Goal: Information Seeking & Learning: Learn about a topic

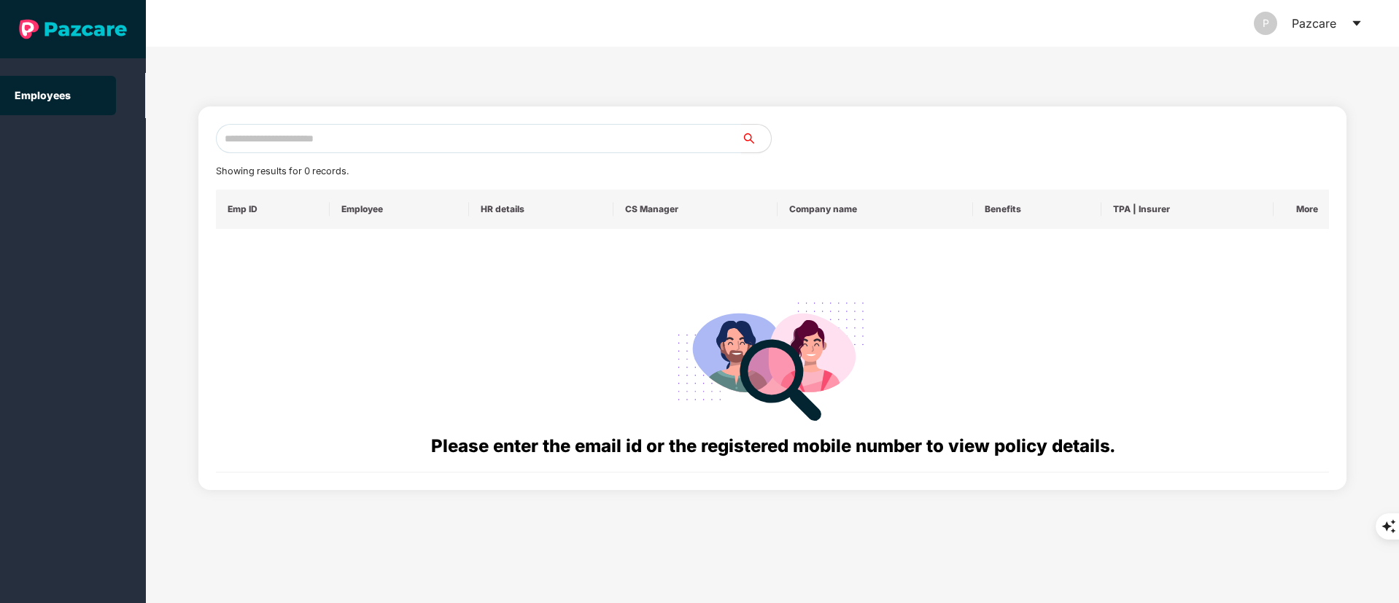
click at [1343, 28] on div "P Pazcare" at bounding box center [1308, 23] width 109 height 47
click at [1359, 26] on icon "caret-down" at bounding box center [1357, 24] width 12 height 12
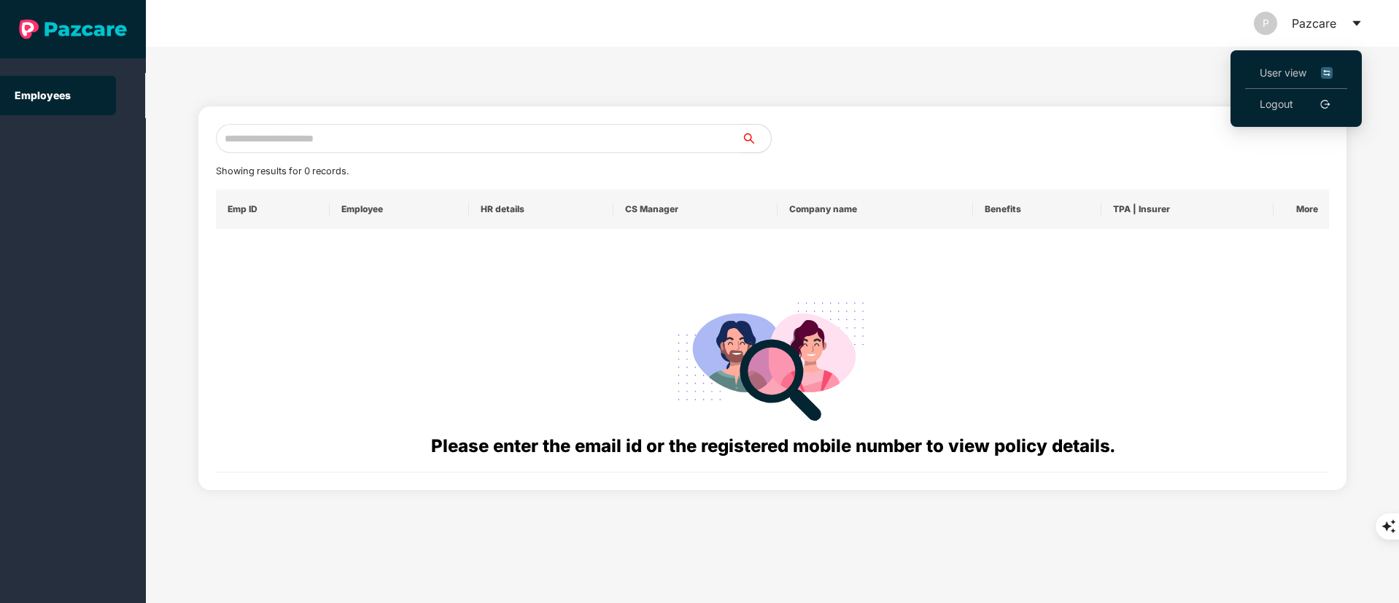
click at [1293, 97] on link "Logout" at bounding box center [1277, 104] width 34 height 16
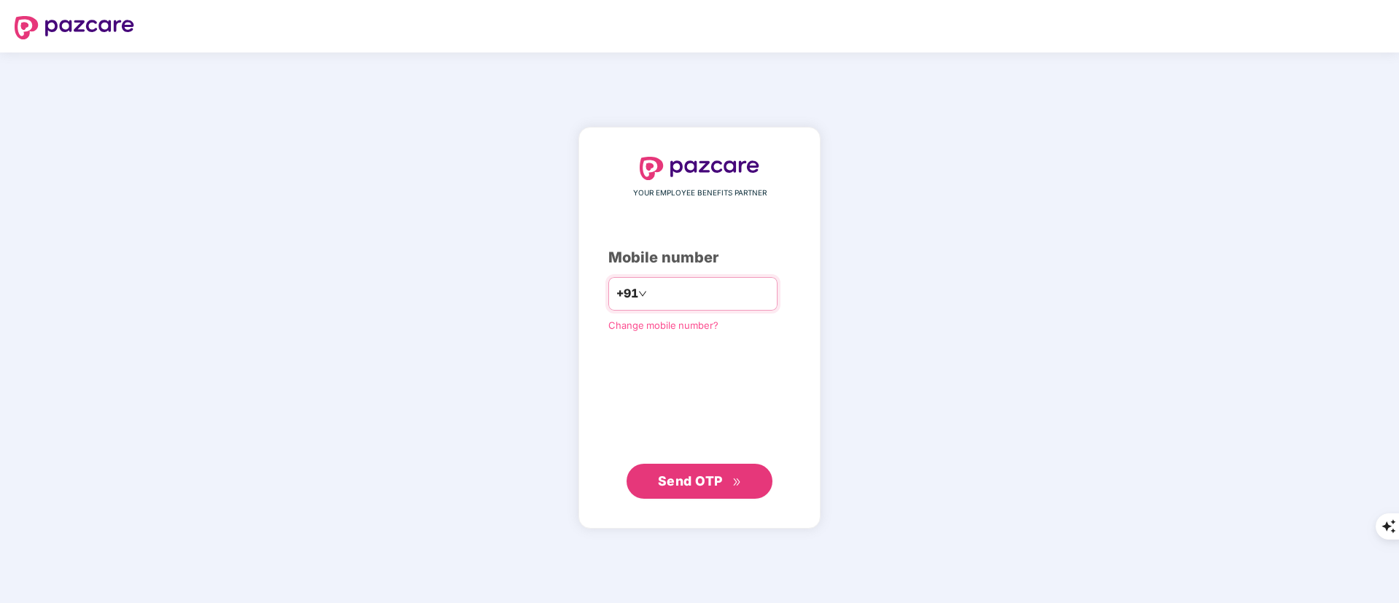
click at [701, 286] on input "number" at bounding box center [710, 293] width 120 height 23
type input "**********"
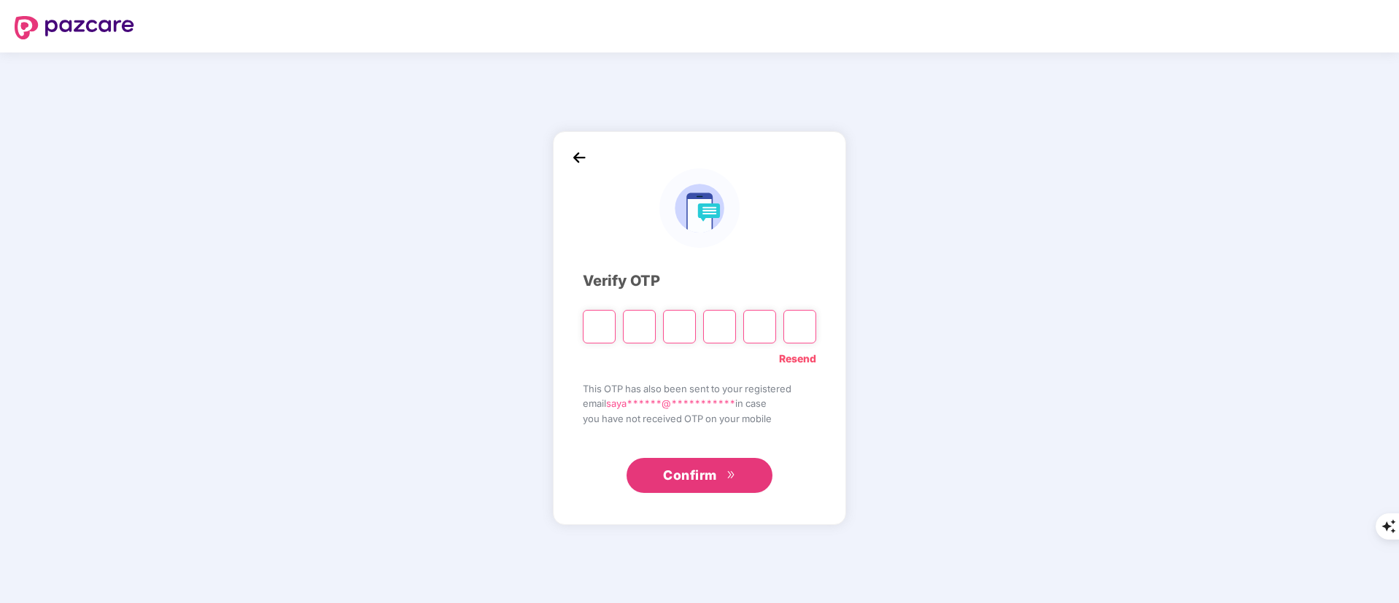
type input "*"
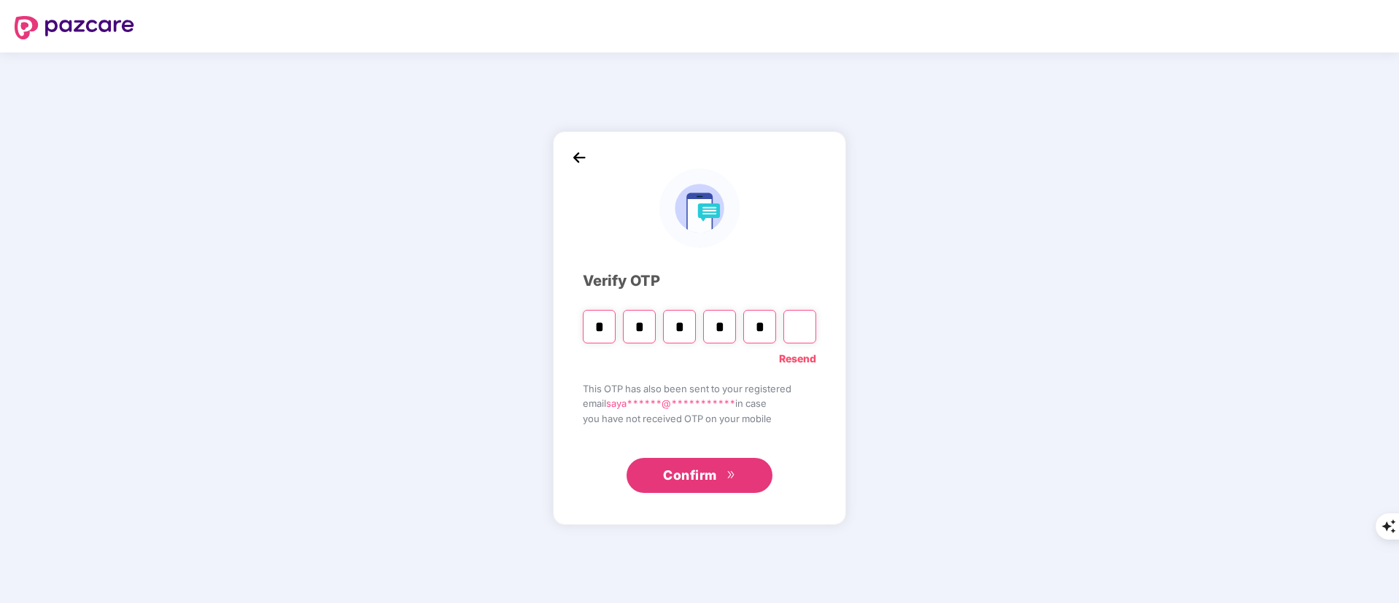
type input "*"
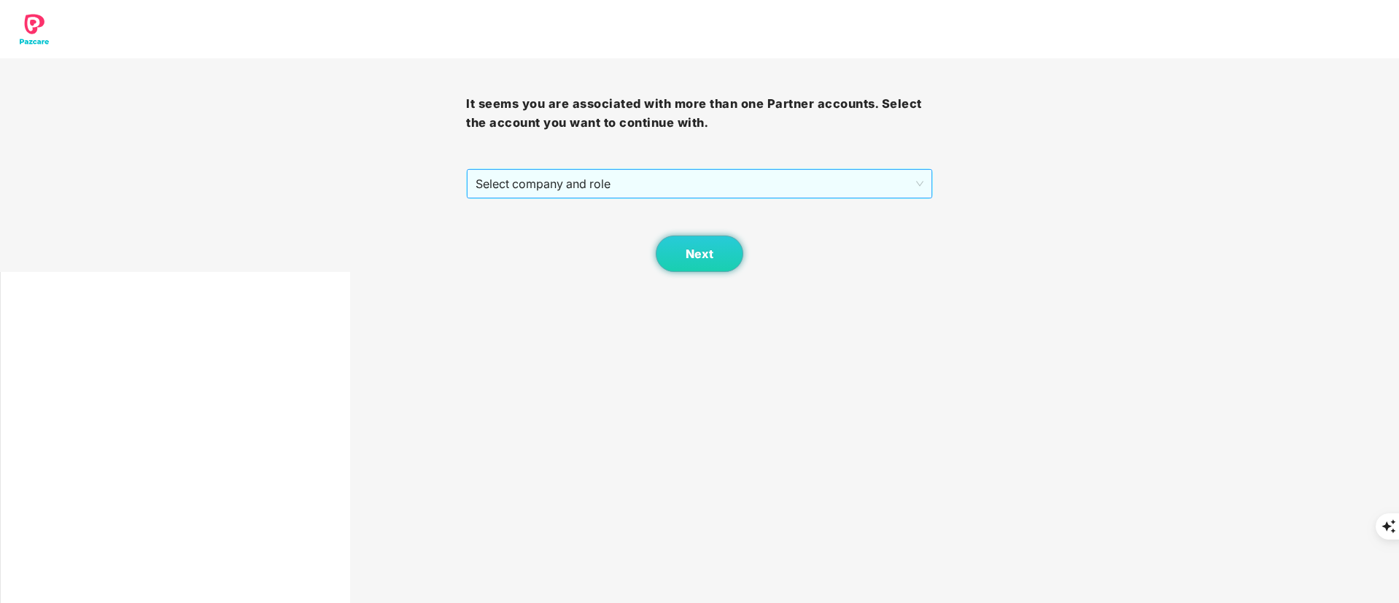
click at [578, 185] on span "Select company and role" at bounding box center [699, 184] width 447 height 28
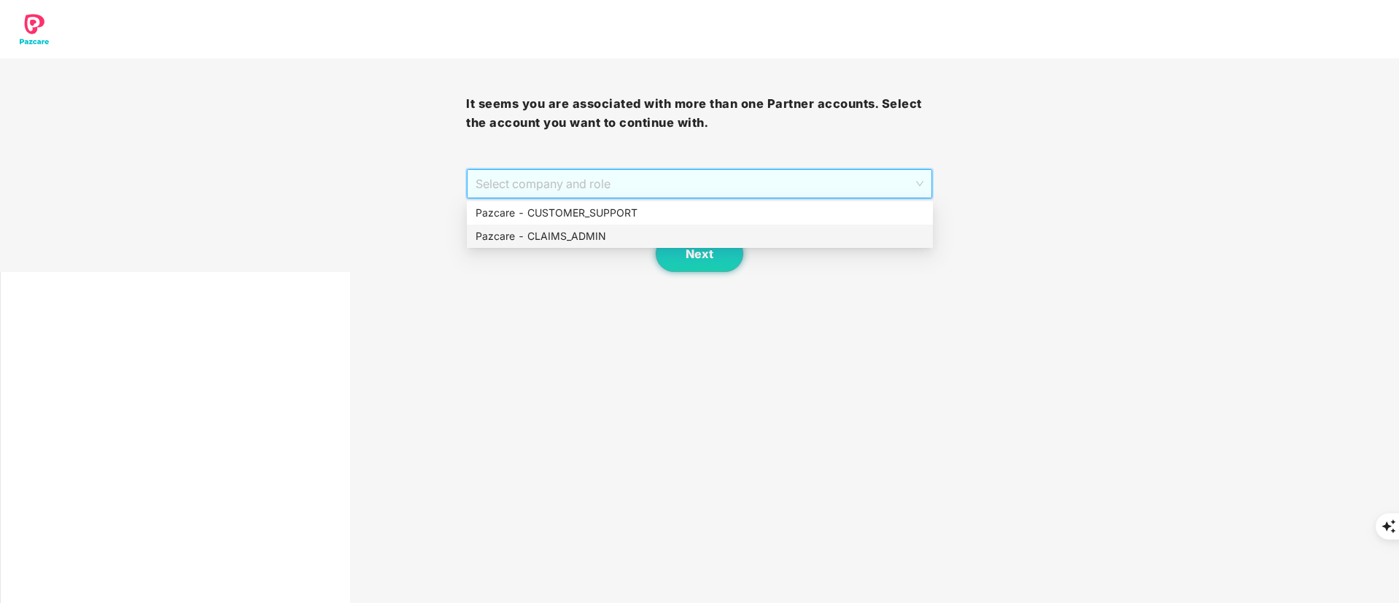
click at [582, 213] on div "Pazcare - CUSTOMER_SUPPORT" at bounding box center [700, 213] width 449 height 16
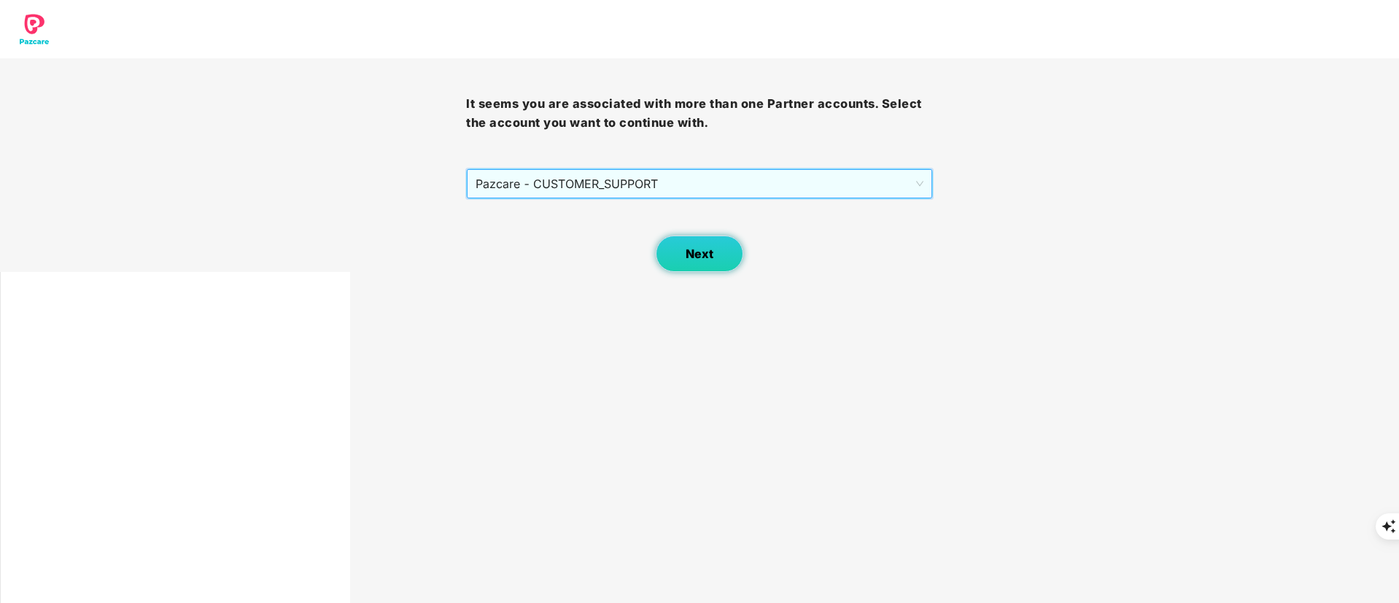
click at [717, 269] on button "Next" at bounding box center [700, 254] width 88 height 36
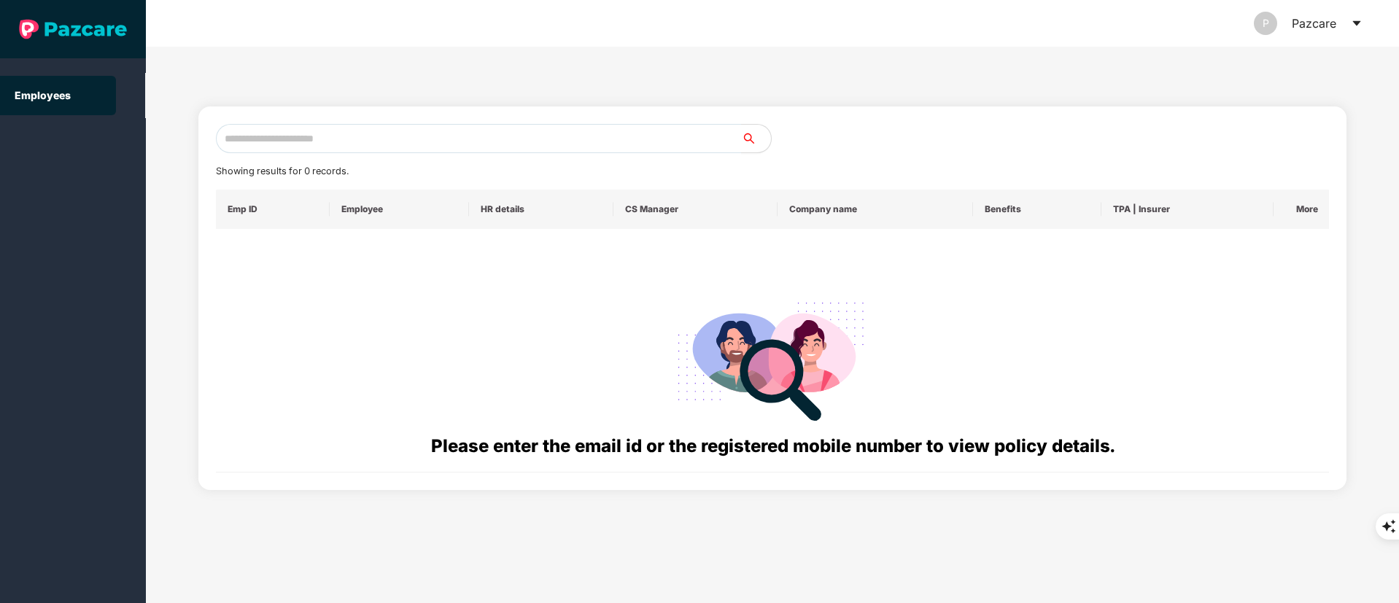
click at [710, 260] on div "Please enter the email id or the registered mobile number to view policy detail…" at bounding box center [773, 351] width 1090 height 220
drag, startPoint x: 376, startPoint y: 109, endPoint x: 376, endPoint y: 125, distance: 16.1
click at [376, 110] on div "Showing results for 0 records. Emp ID Employee HR details CS Manager Company na…" at bounding box center [772, 298] width 1149 height 384
click at [376, 127] on input "text" at bounding box center [479, 138] width 526 height 29
paste input "**********"
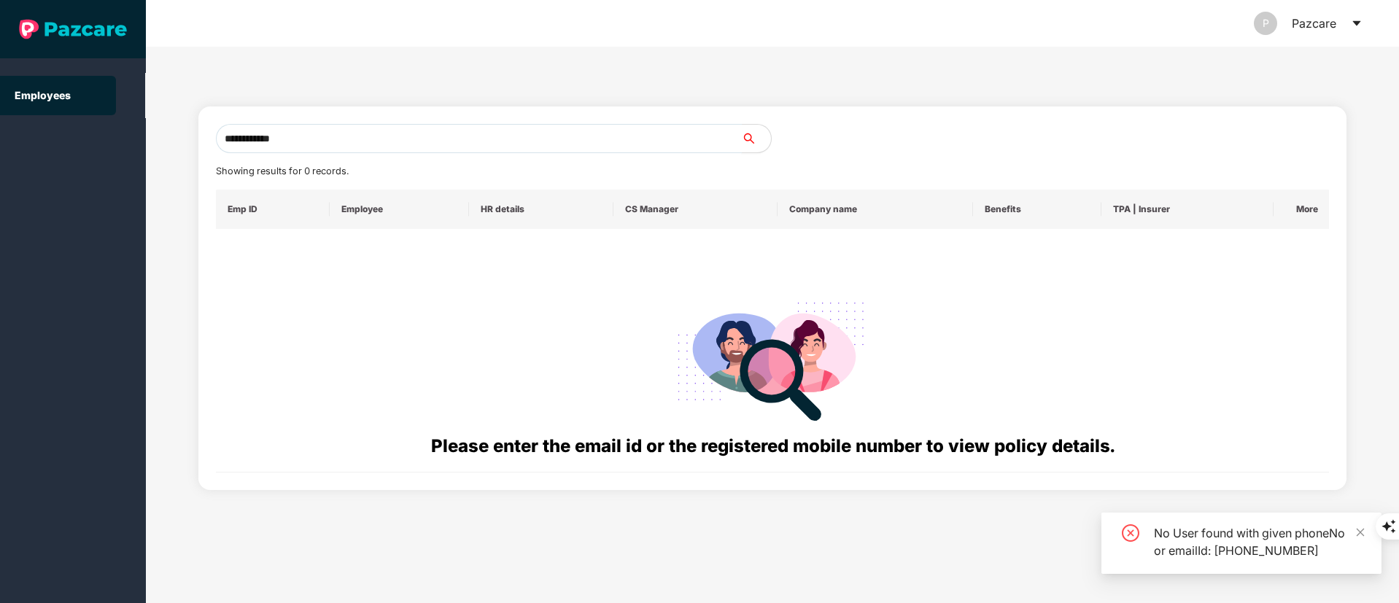
drag, startPoint x: 237, startPoint y: 144, endPoint x: 36, endPoint y: 146, distance: 201.3
click at [36, 146] on section "**********" at bounding box center [699, 301] width 1399 height 603
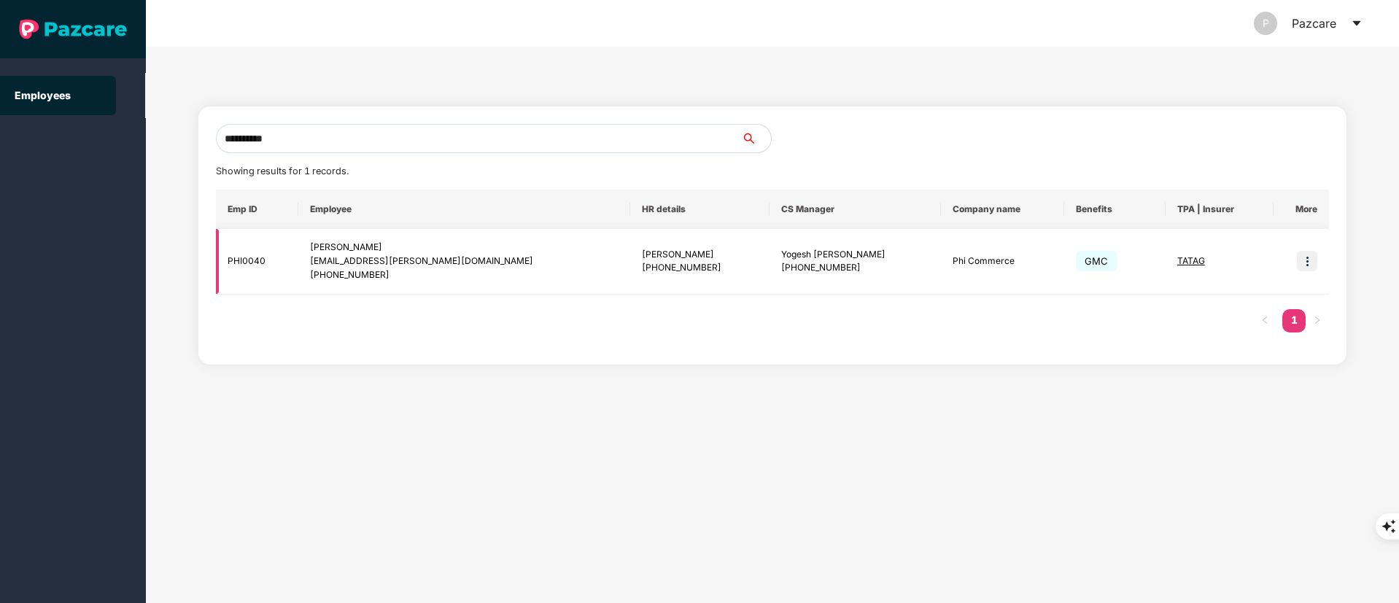
type input "**********"
drag, startPoint x: 619, startPoint y: 240, endPoint x: 1302, endPoint y: 257, distance: 682.9
click at [1302, 257] on img at bounding box center [1307, 261] width 20 height 20
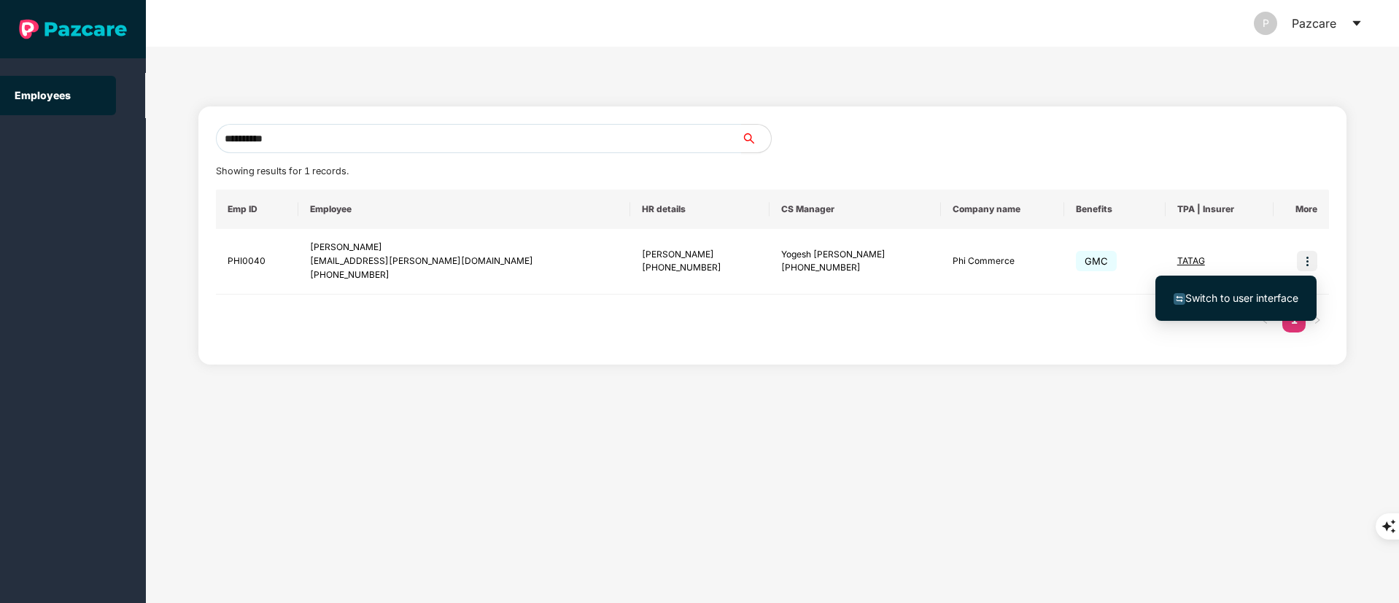
click at [1245, 307] on li "Switch to user interface" at bounding box center [1235, 298] width 161 height 31
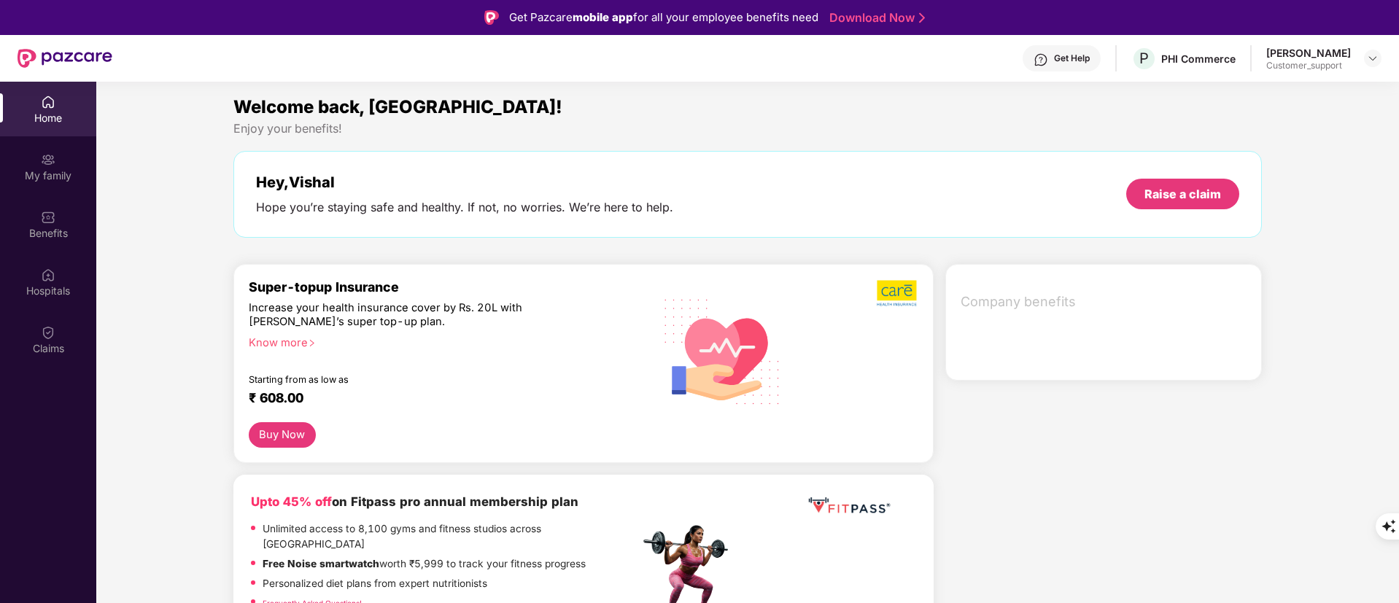
click at [46, 330] on img at bounding box center [48, 332] width 15 height 15
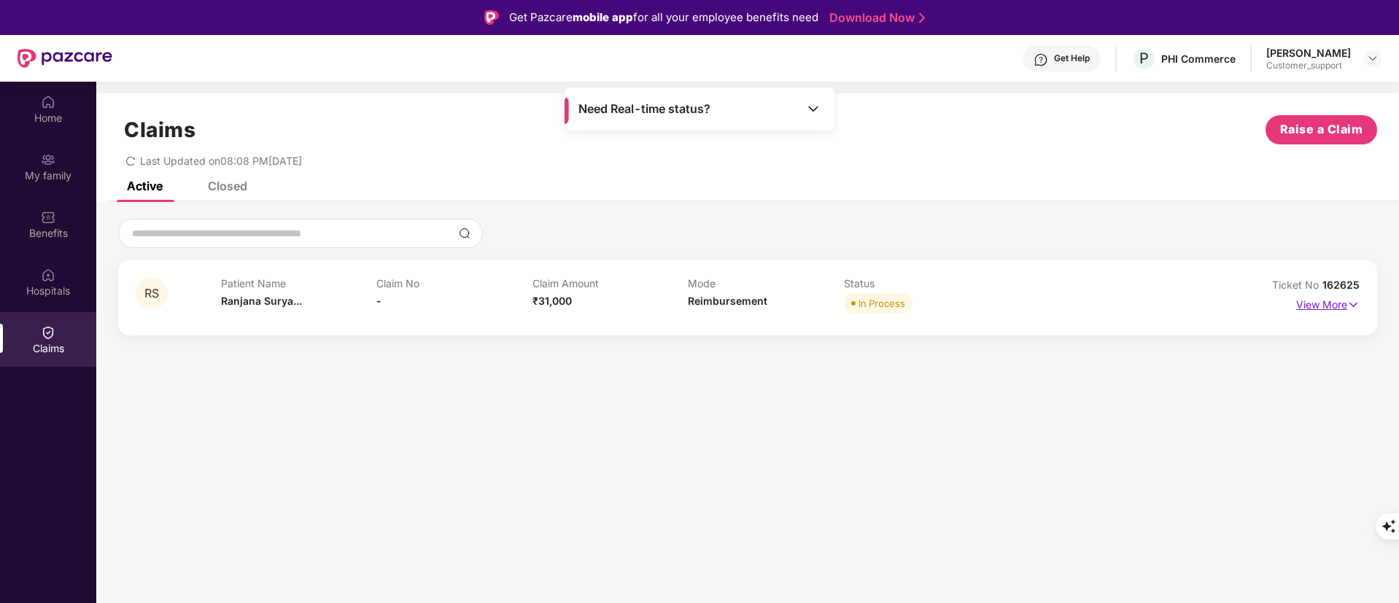
click at [1313, 307] on p "View More" at bounding box center [1327, 303] width 63 height 20
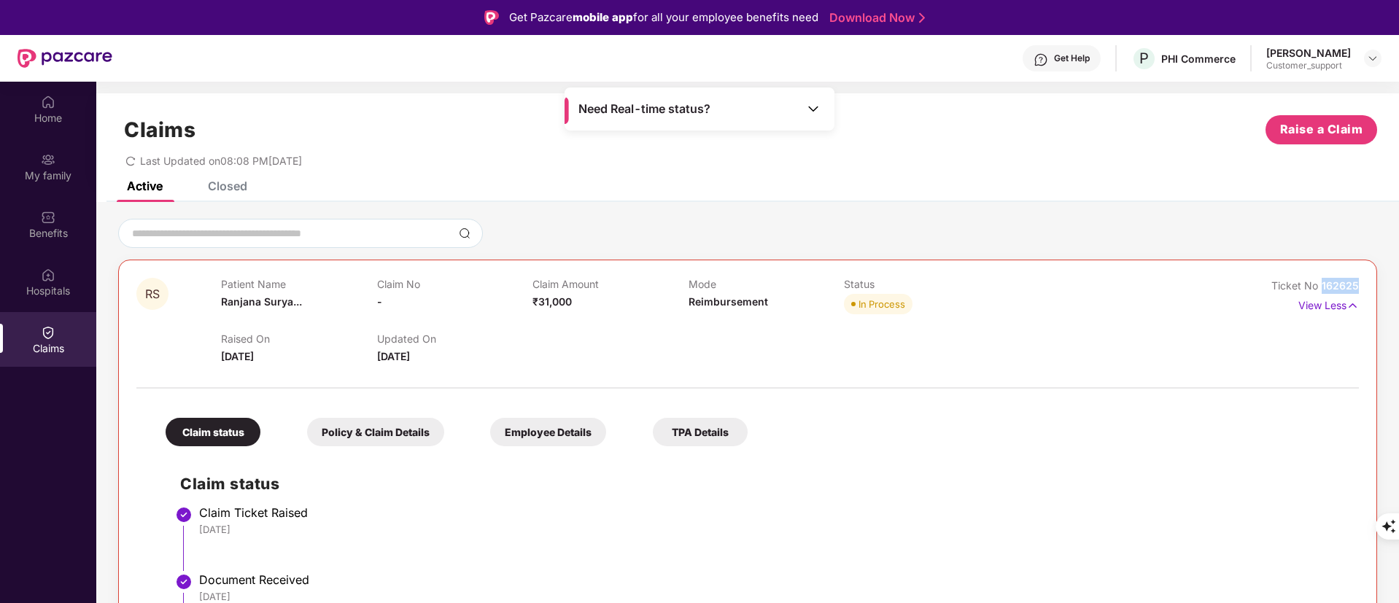
drag, startPoint x: 1318, startPoint y: 288, endPoint x: 1359, endPoint y: 287, distance: 40.8
click at [1359, 287] on div "RS Patient Name [PERSON_NAME]... Claim No - Claim Amount ₹31,000 Mode Reimburse…" at bounding box center [747, 573] width 1259 height 626
copy span "162625"
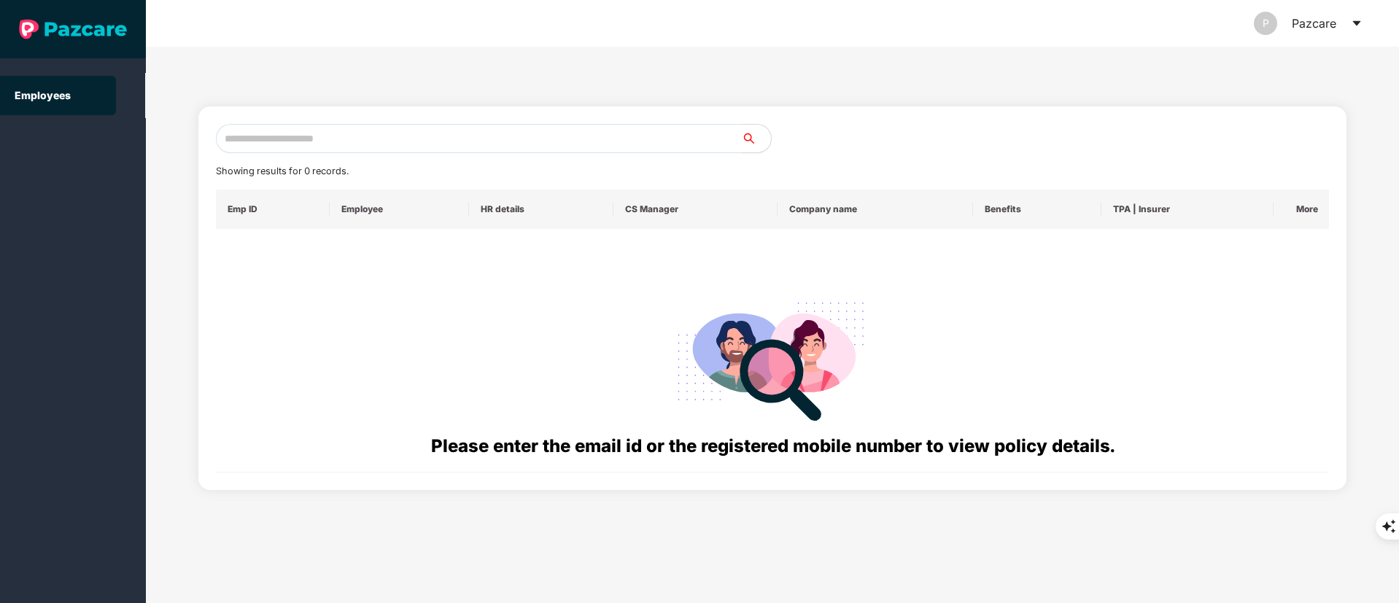
click at [307, 141] on input "text" at bounding box center [479, 138] width 526 height 29
paste input "**********"
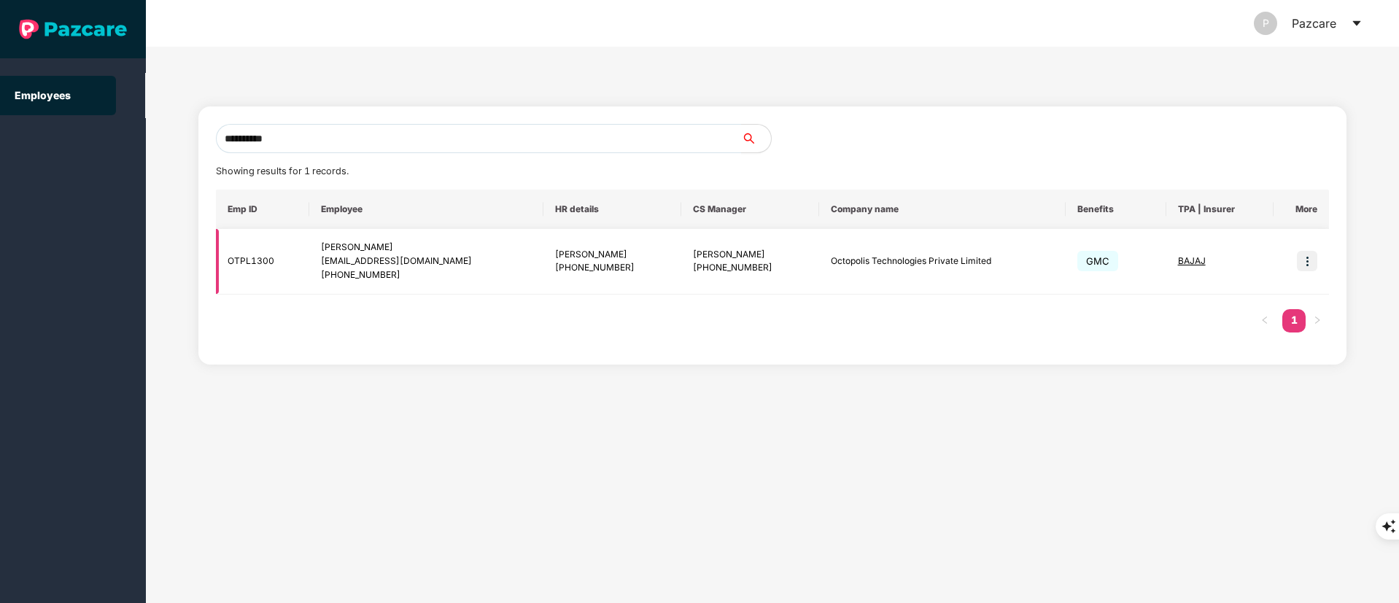
click at [371, 260] on div "[EMAIL_ADDRESS][DOMAIN_NAME]" at bounding box center [426, 262] width 210 height 14
copy div "[EMAIL_ADDRESS][DOMAIN_NAME]"
drag, startPoint x: 311, startPoint y: 145, endPoint x: 79, endPoint y: 150, distance: 231.3
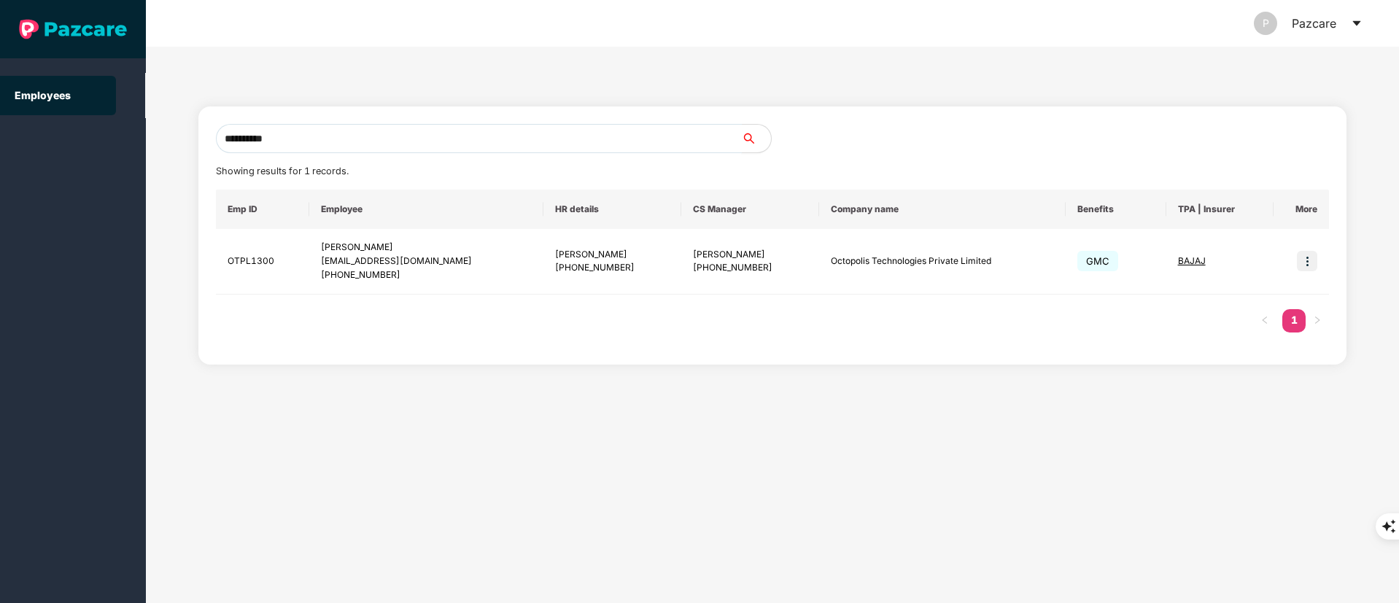
click at [79, 150] on section "**********" at bounding box center [699, 301] width 1399 height 603
paste input "text"
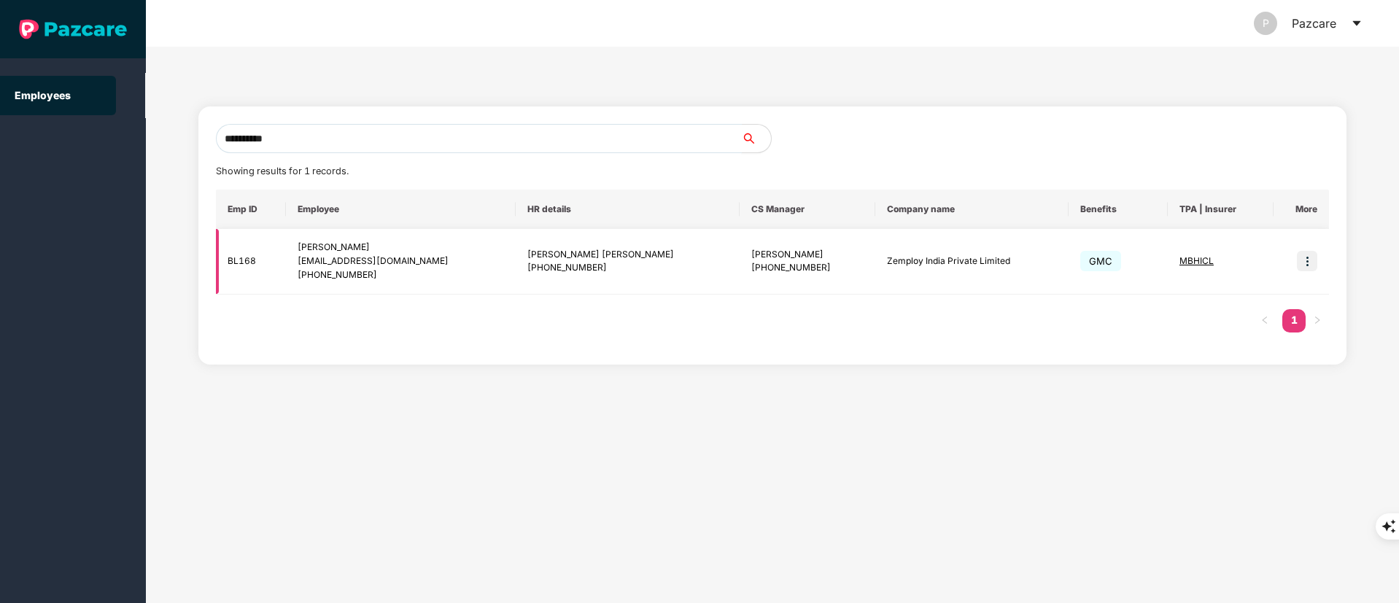
type input "**********"
click at [1309, 260] on img at bounding box center [1307, 261] width 20 height 20
click at [1260, 300] on span "Switch to user interface" at bounding box center [1241, 298] width 113 height 12
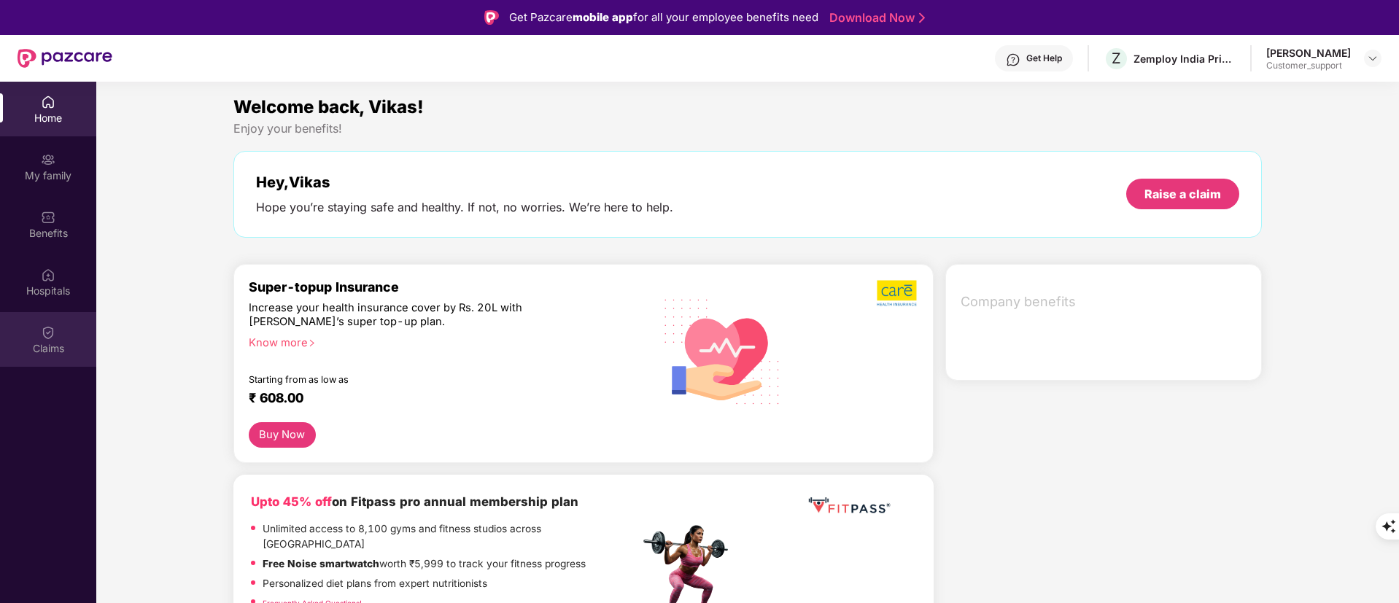
click at [58, 350] on div "Claims" at bounding box center [48, 348] width 96 height 15
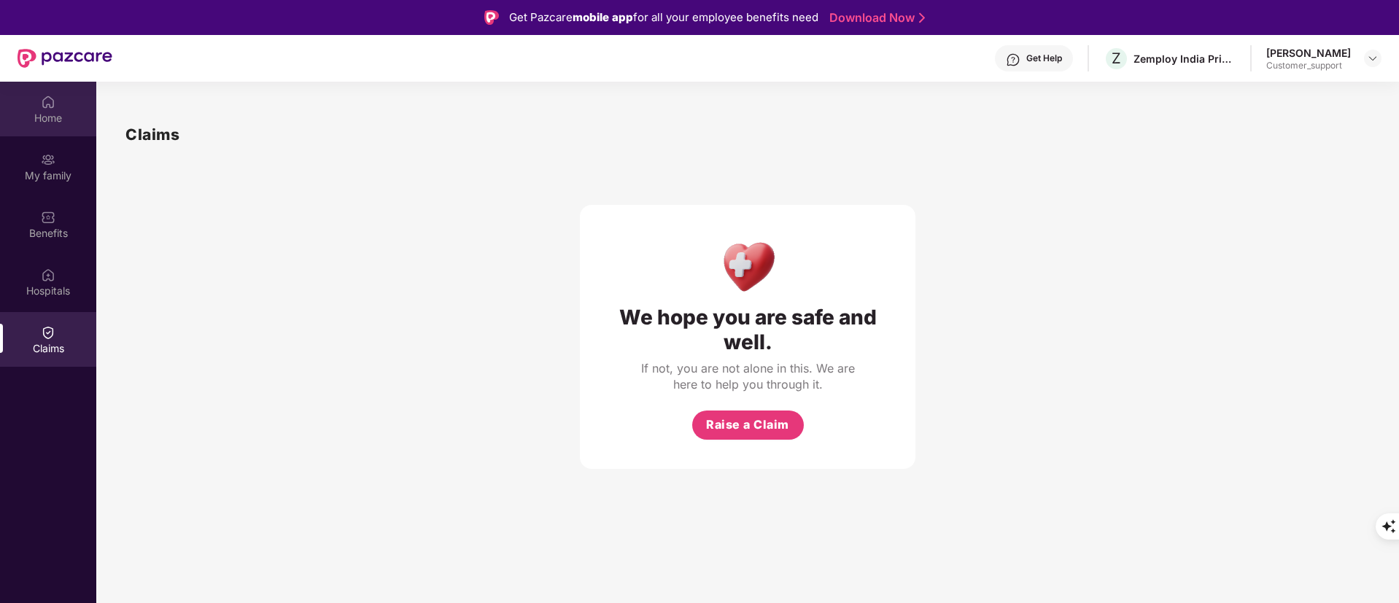
click at [26, 123] on div "Home" at bounding box center [48, 118] width 96 height 15
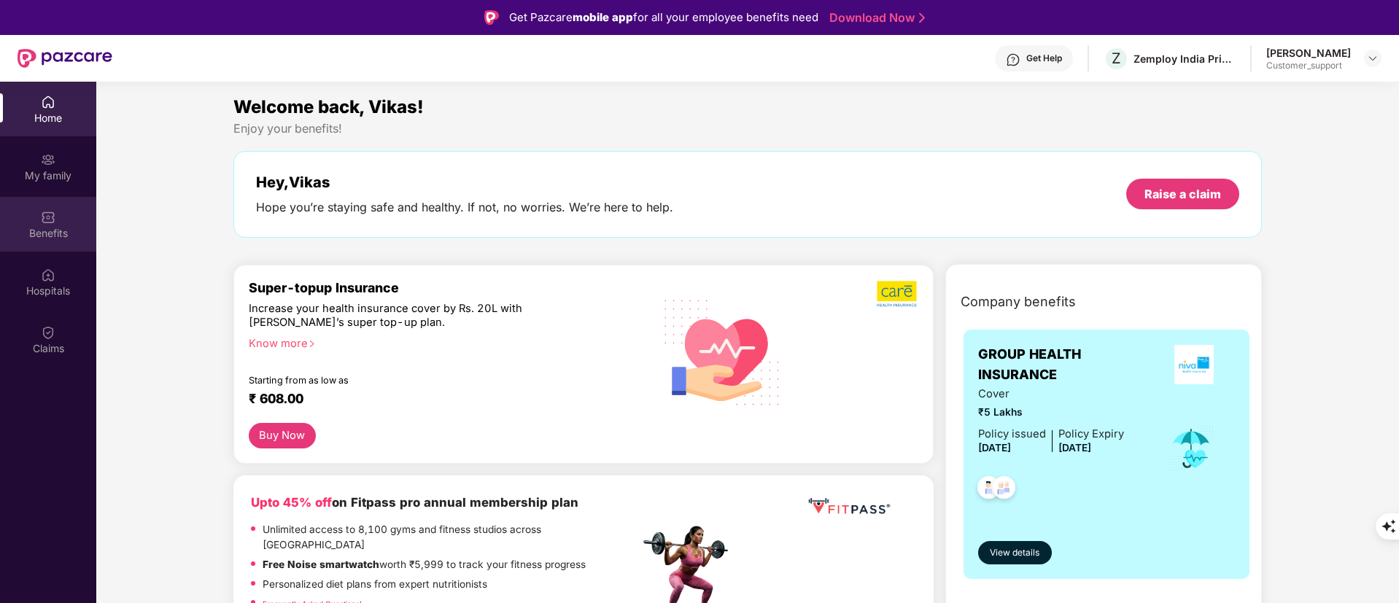
click at [65, 204] on div "Benefits" at bounding box center [48, 224] width 96 height 55
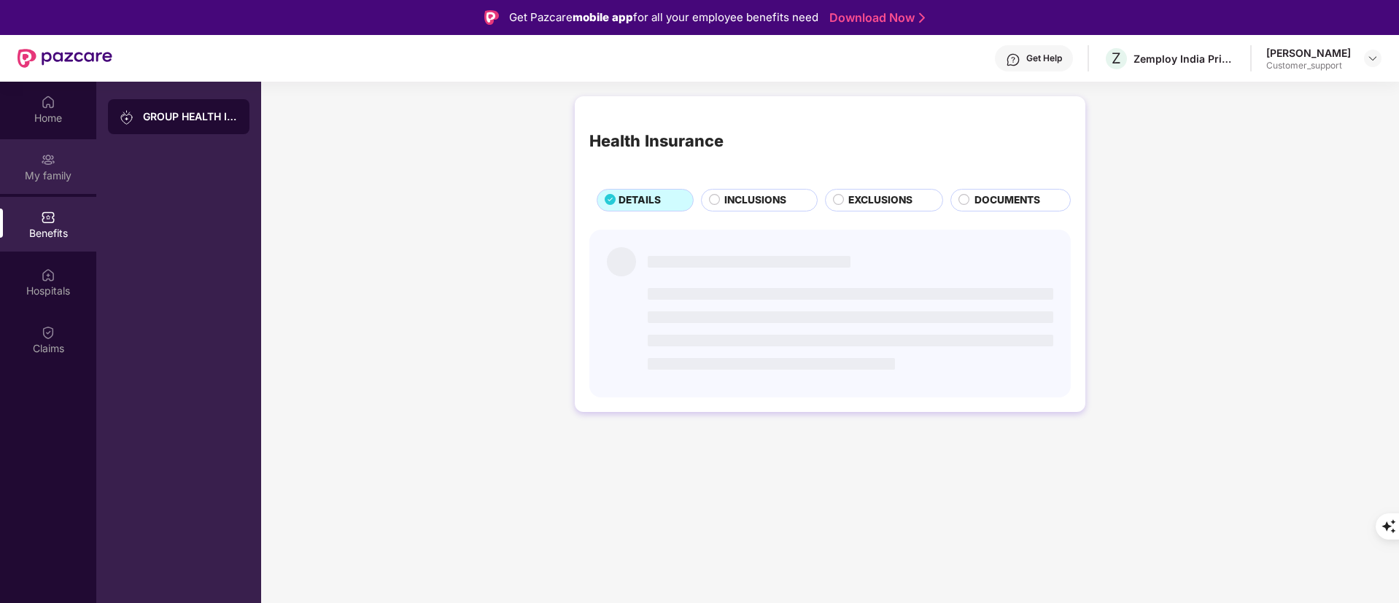
click at [58, 177] on div "My family" at bounding box center [48, 175] width 96 height 15
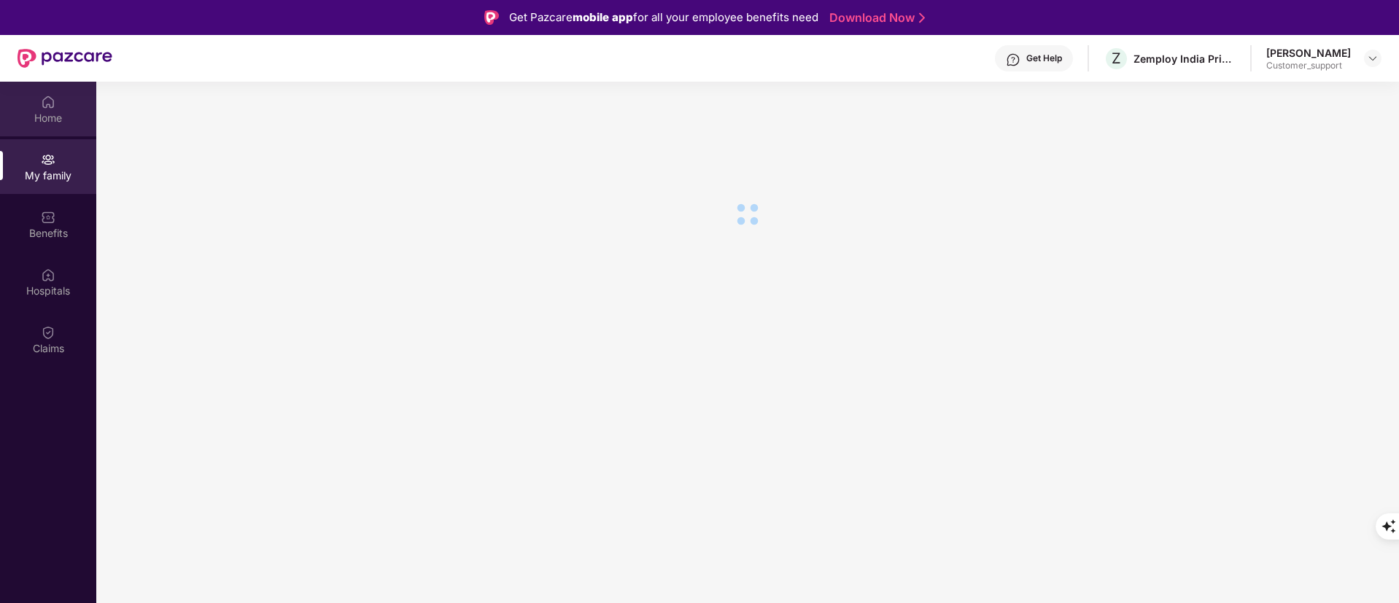
click at [54, 130] on div "Home" at bounding box center [48, 109] width 96 height 55
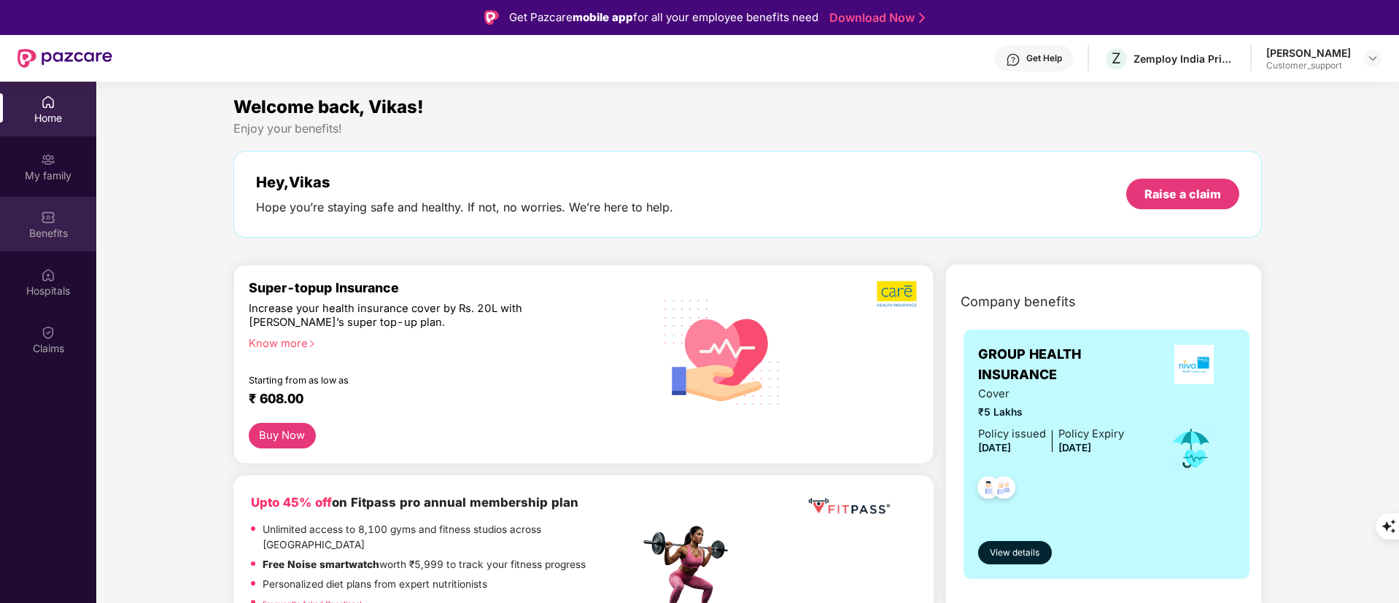
click at [63, 214] on div "Benefits" at bounding box center [48, 224] width 96 height 55
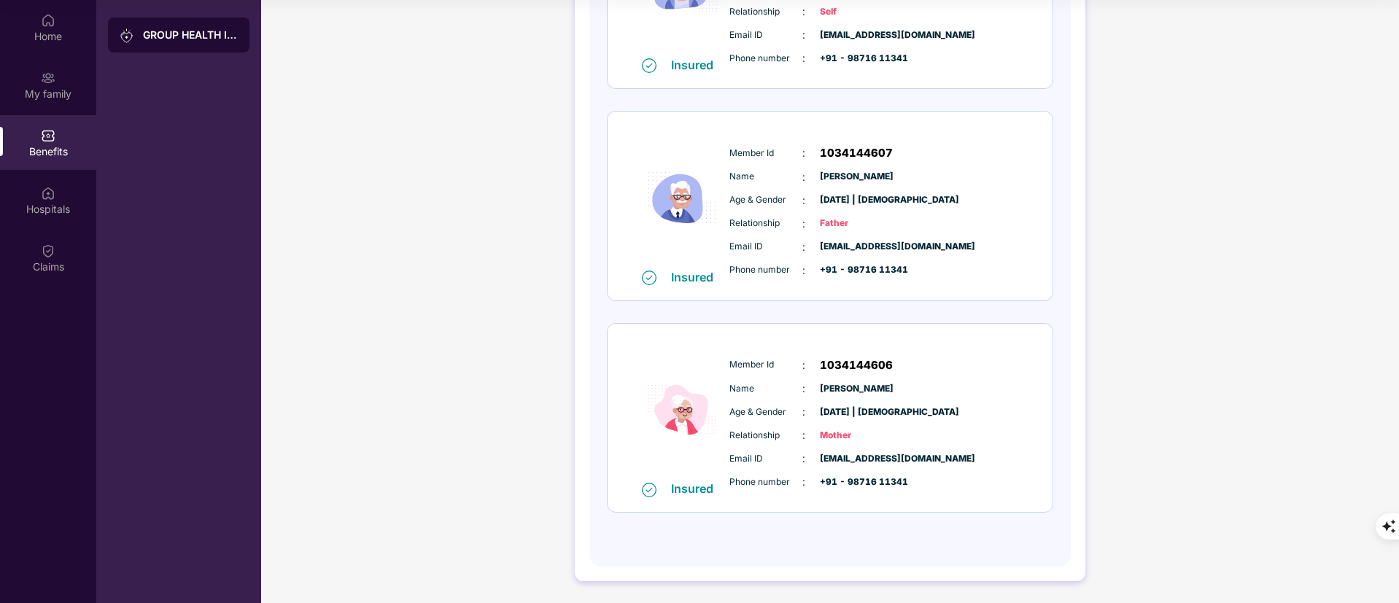
scroll to position [209, 0]
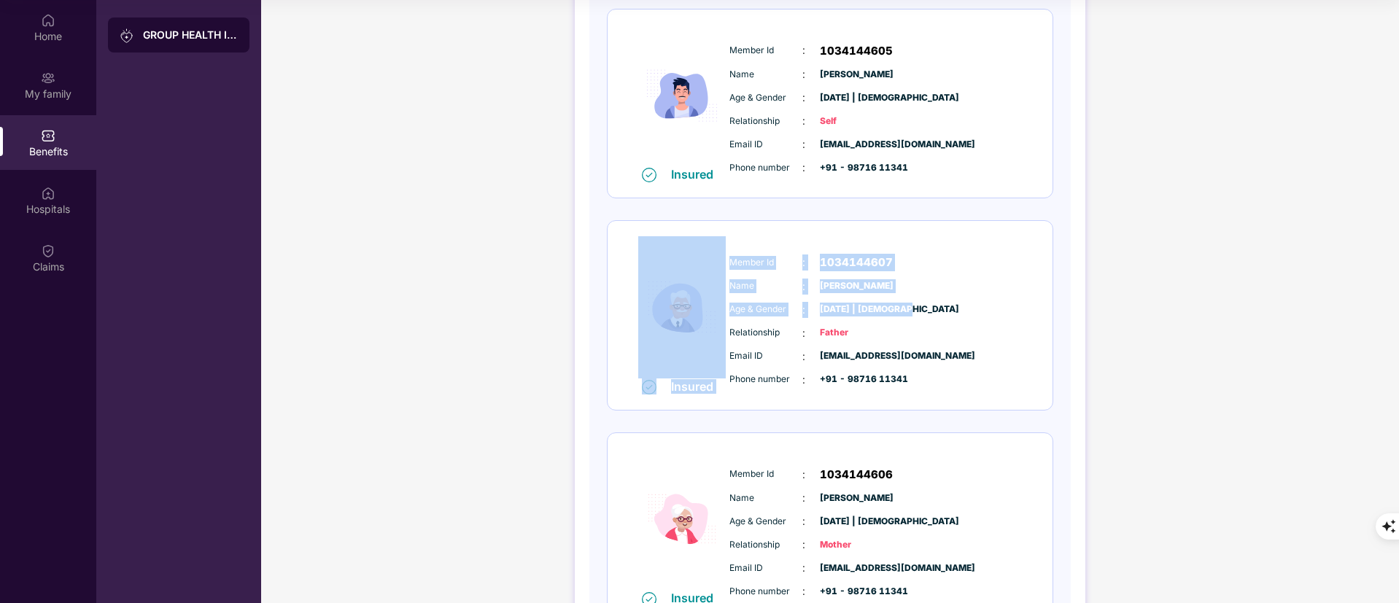
drag, startPoint x: 906, startPoint y: 309, endPoint x: 745, endPoint y: 271, distance: 165.4
click at [712, 256] on div "Insured Member Id : 1034144607 Name : [PERSON_NAME] Age & Gender : [DATE] | [DE…" at bounding box center [830, 315] width 445 height 189
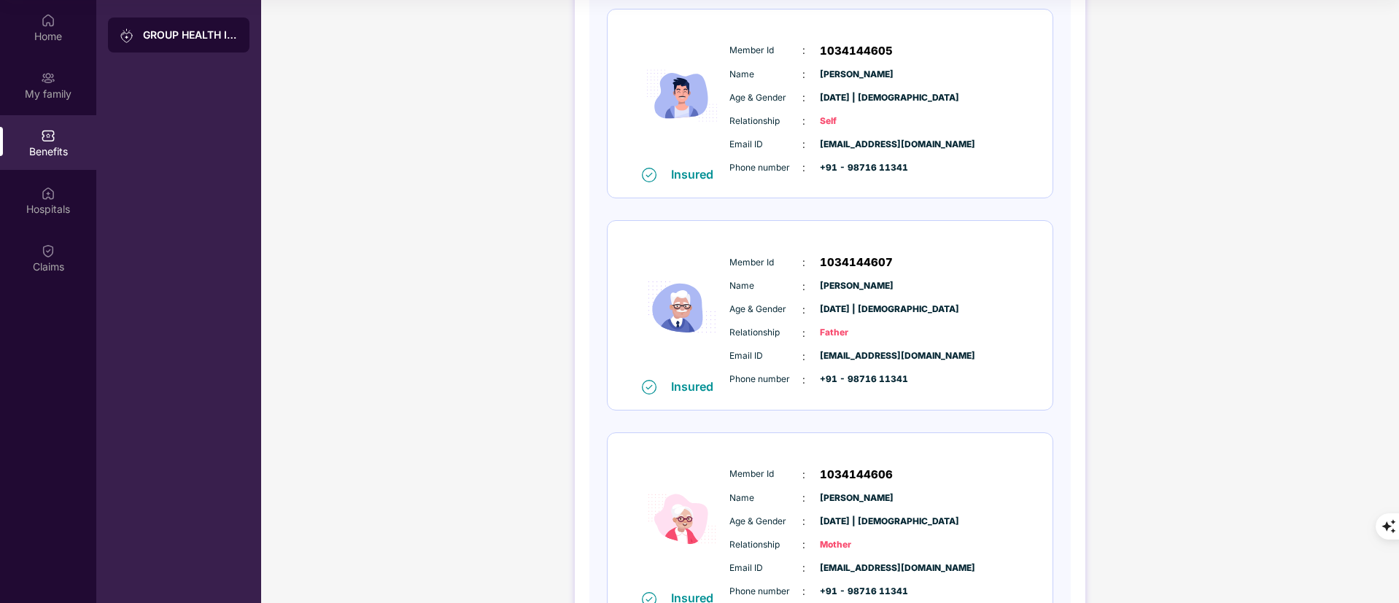
drag, startPoint x: 931, startPoint y: 381, endPoint x: 915, endPoint y: 383, distance: 15.4
click at [926, 383] on div "Phone number : +91 - 98716 11341" at bounding box center [874, 380] width 290 height 16
drag, startPoint x: 911, startPoint y: 380, endPoint x: 779, endPoint y: 328, distance: 141.8
click at [779, 328] on div "Member Id : 1034144607 Name : [PERSON_NAME] Age & Gender : [DATE] | [DEMOGRAPHI…" at bounding box center [874, 321] width 297 height 149
click at [893, 312] on span "[DATE] | [DEMOGRAPHIC_DATA]" at bounding box center [856, 310] width 73 height 14
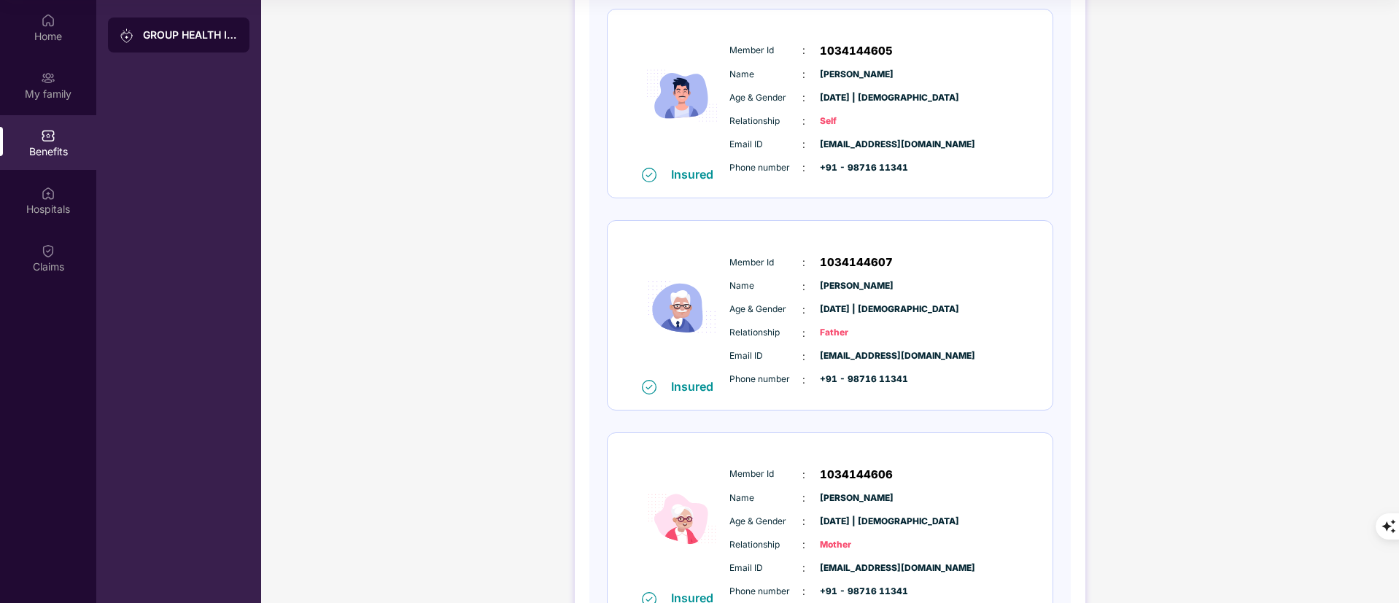
drag, startPoint x: 904, startPoint y: 284, endPoint x: 723, endPoint y: 252, distance: 183.7
click at [723, 252] on div "Insured Member Id : 1034144607 Name : [PERSON_NAME] Age & Gender : [DATE] | [DE…" at bounding box center [830, 315] width 445 height 189
click at [835, 303] on span "[DATE] | [DEMOGRAPHIC_DATA]" at bounding box center [856, 310] width 73 height 14
drag, startPoint x: 729, startPoint y: 261, endPoint x: 933, endPoint y: 282, distance: 205.3
click at [933, 282] on div "Member Id : 1034144607 Name : [PERSON_NAME] Age & Gender : [DATE] | [DEMOGRAPHI…" at bounding box center [874, 321] width 297 height 149
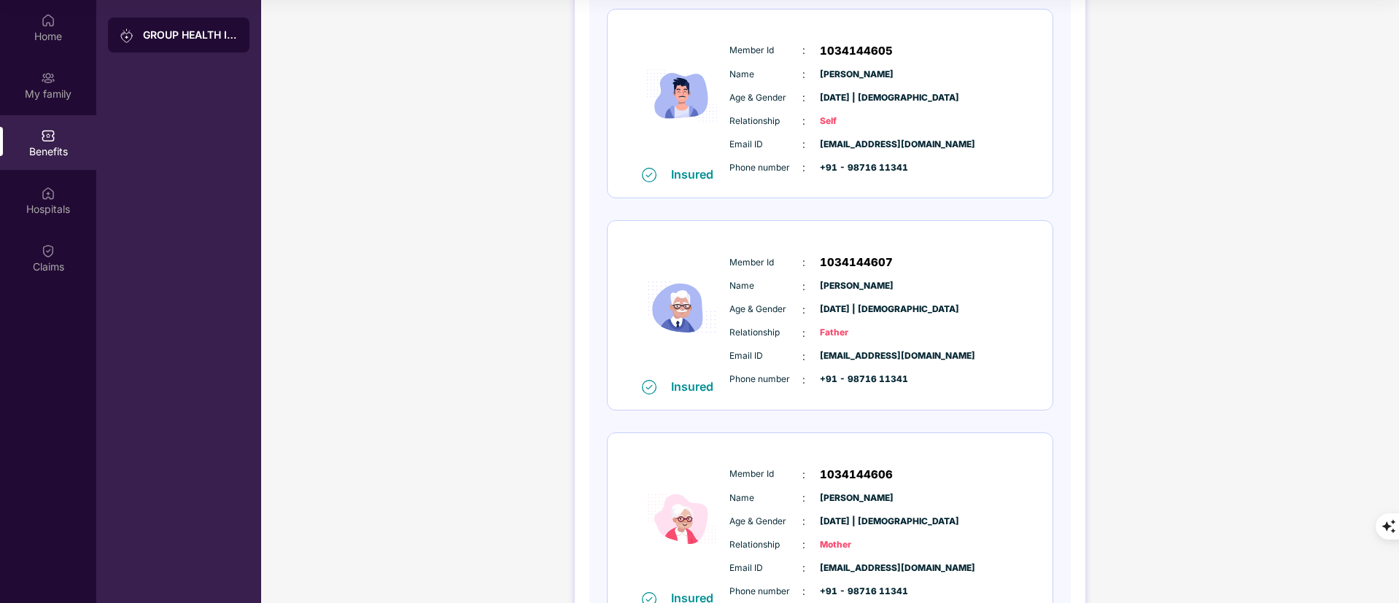
copy div "Member Id : 1034144607 Name : [PERSON_NAME]"
click at [798, 335] on span "Relationship" at bounding box center [765, 333] width 73 height 14
drag, startPoint x: 725, startPoint y: 358, endPoint x: 921, endPoint y: 368, distance: 196.4
click at [921, 368] on div "Email ID : [EMAIL_ADDRESS][DOMAIN_NAME] Phone number : +91 - 98716 11341" at bounding box center [874, 368] width 297 height 39
copy div "Email ID : [EMAIL_ADDRESS][DOMAIN_NAME] Phone number : +91 - 98716 11341"
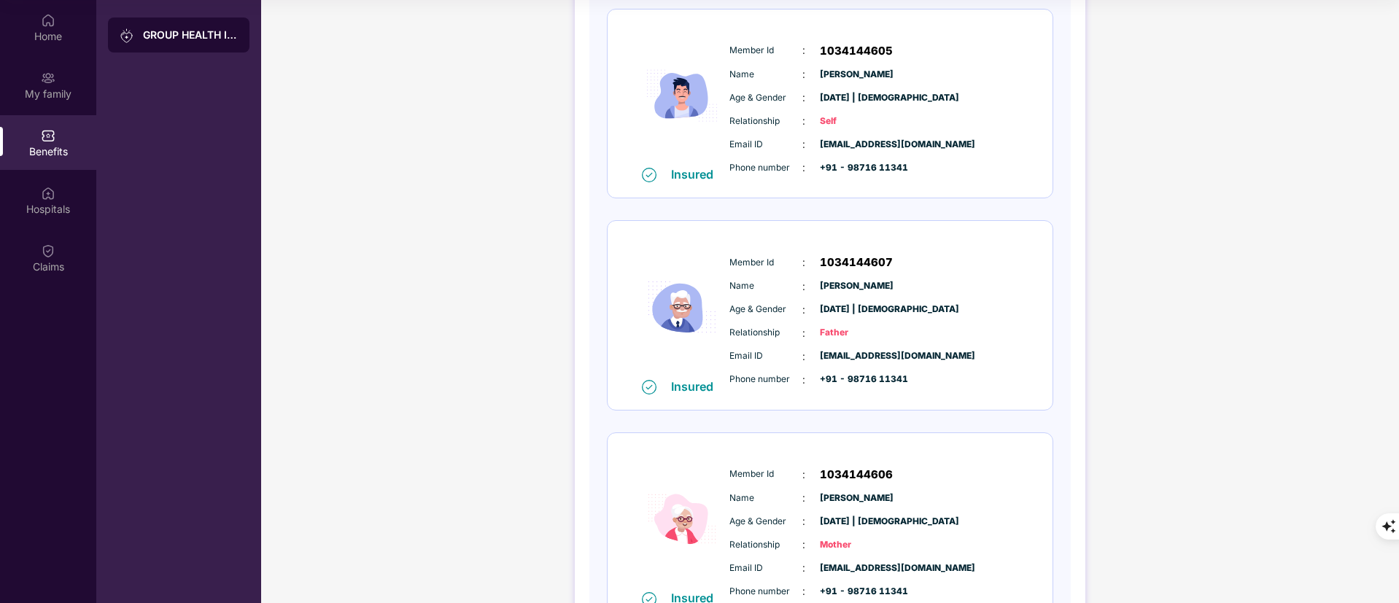
click at [389, 241] on div "GROUP HEALTH INSURANCE DETAILS INCLUSIONS EXCLUSIONS DOCUMENTS Policy No: 51978…" at bounding box center [830, 255] width 1138 height 915
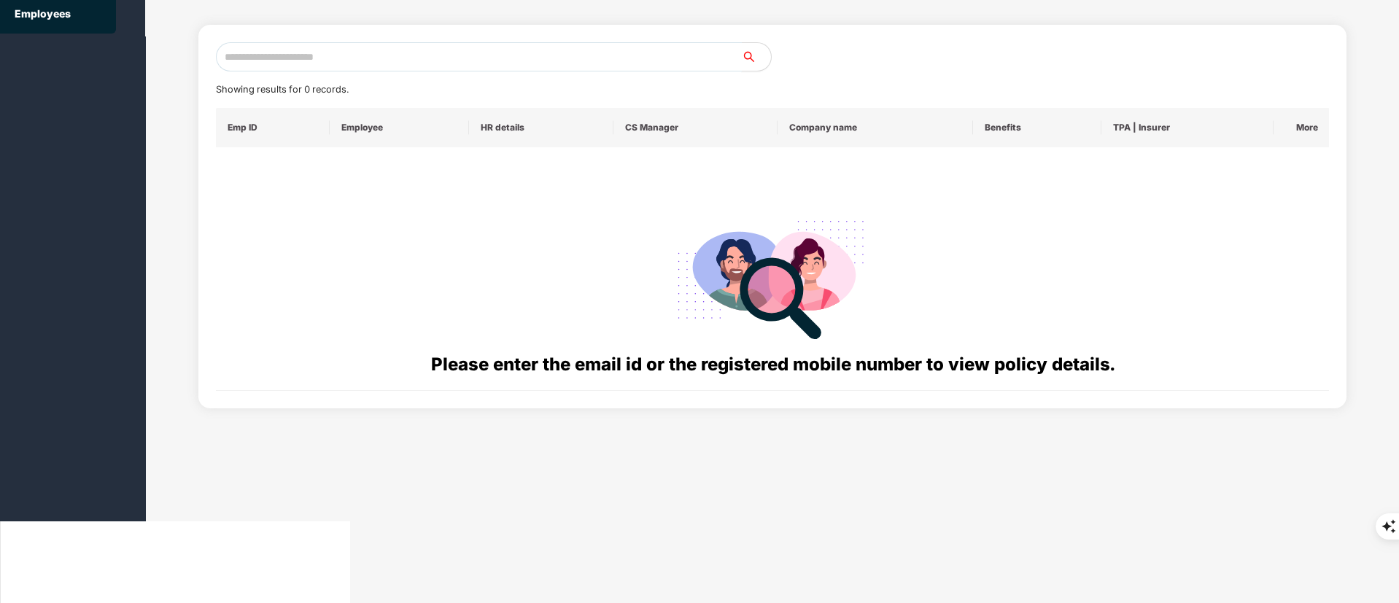
scroll to position [0, 0]
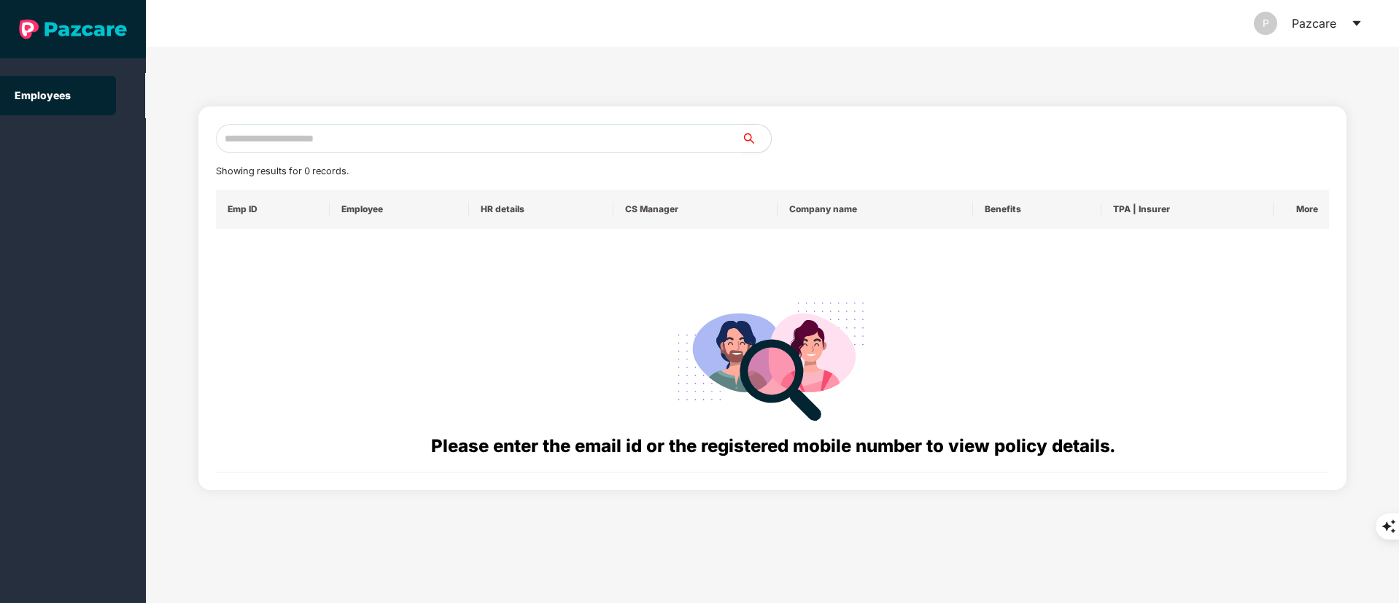
click at [262, 134] on input "text" at bounding box center [479, 138] width 526 height 29
paste input "**********"
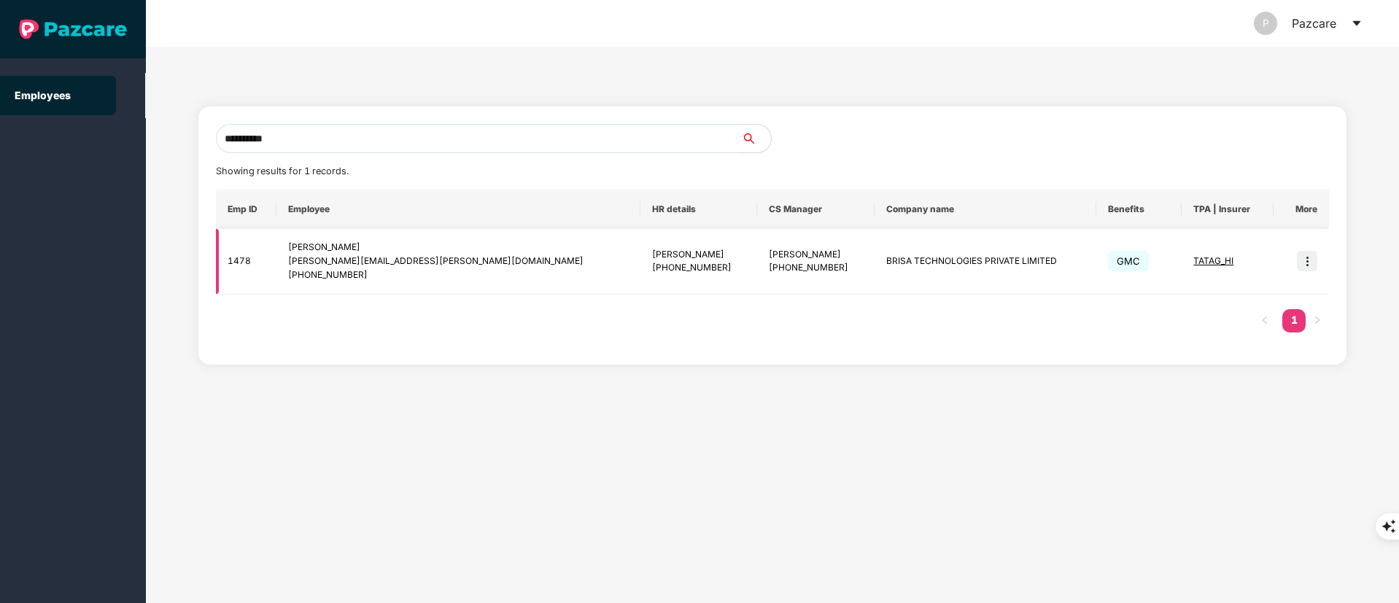
type input "**********"
click at [1306, 258] on img at bounding box center [1307, 261] width 20 height 20
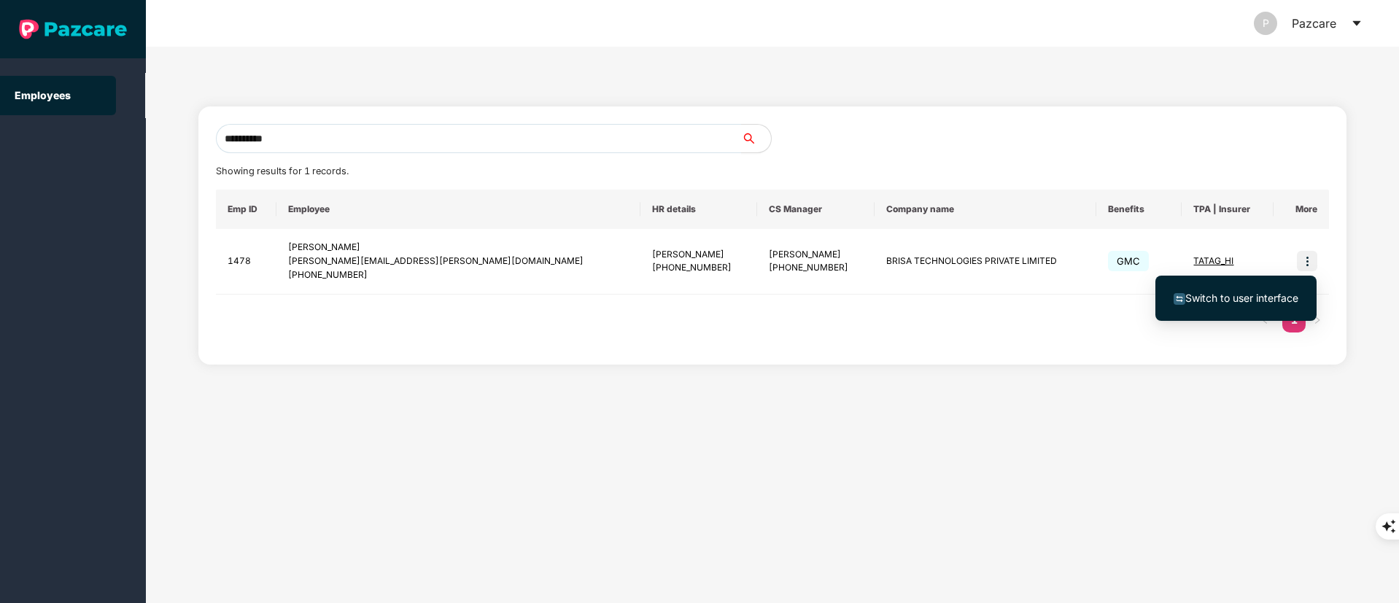
click at [1264, 297] on span "Switch to user interface" at bounding box center [1241, 298] width 113 height 12
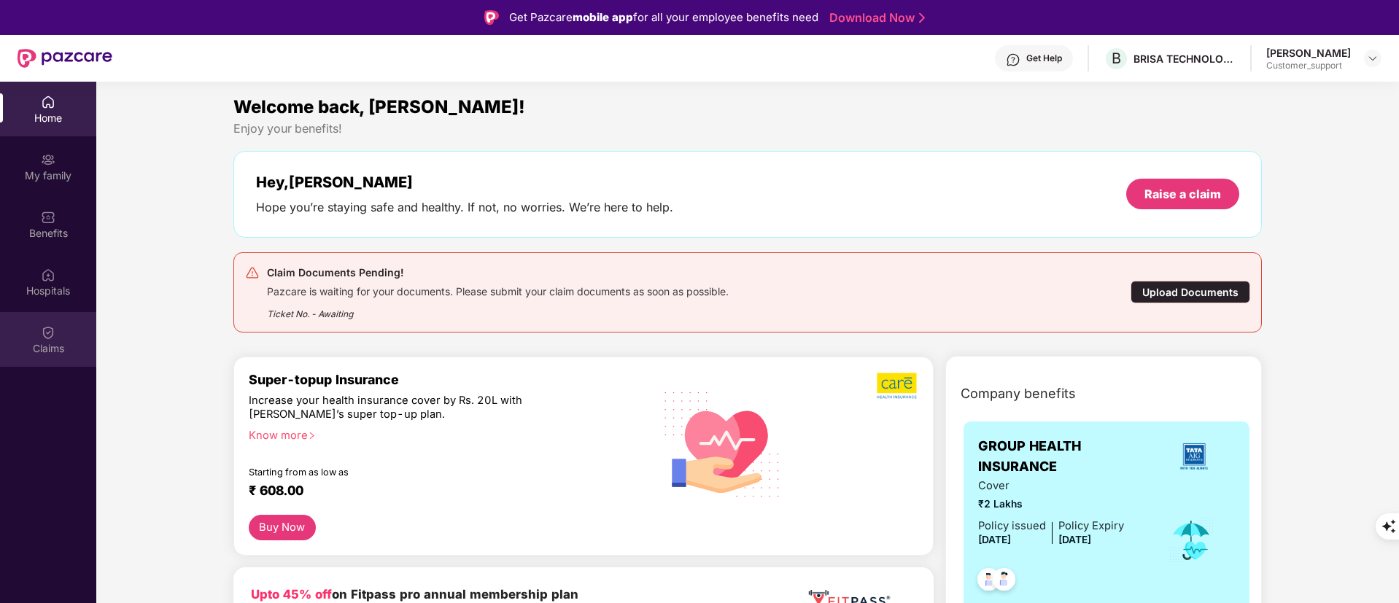
click at [67, 349] on div "Claims" at bounding box center [48, 348] width 96 height 15
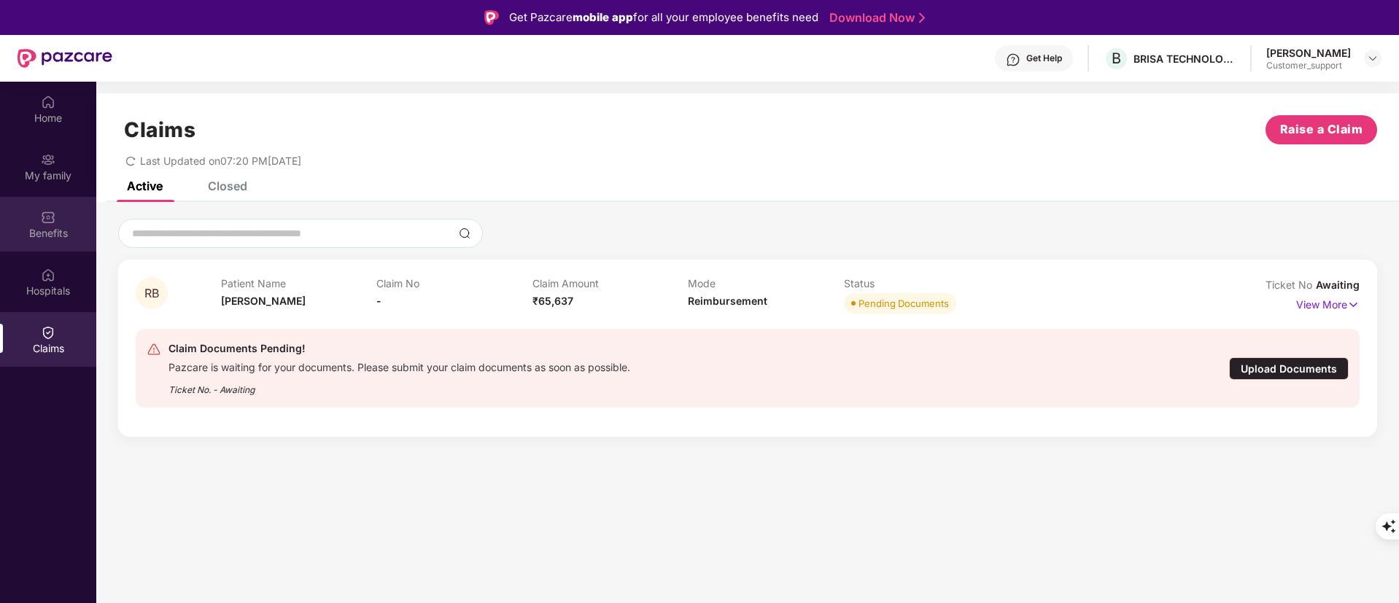
click at [30, 228] on div "Benefits" at bounding box center [48, 233] width 96 height 15
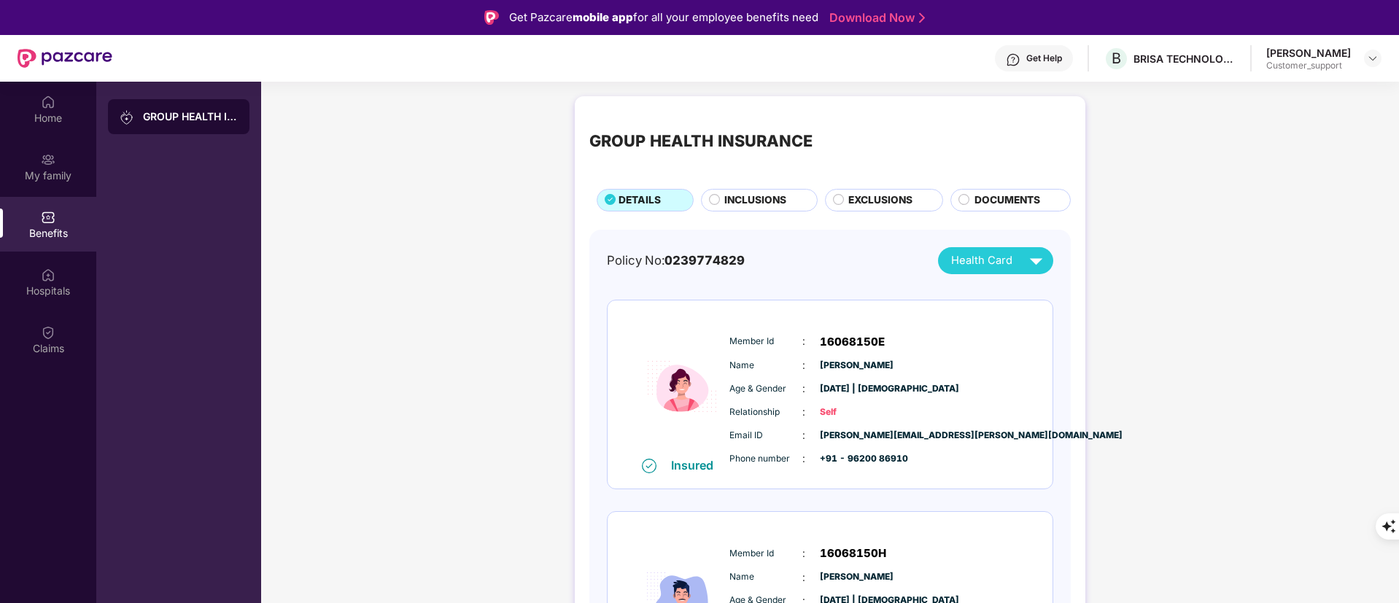
click at [767, 199] on span "INCLUSIONS" at bounding box center [755, 201] width 62 height 16
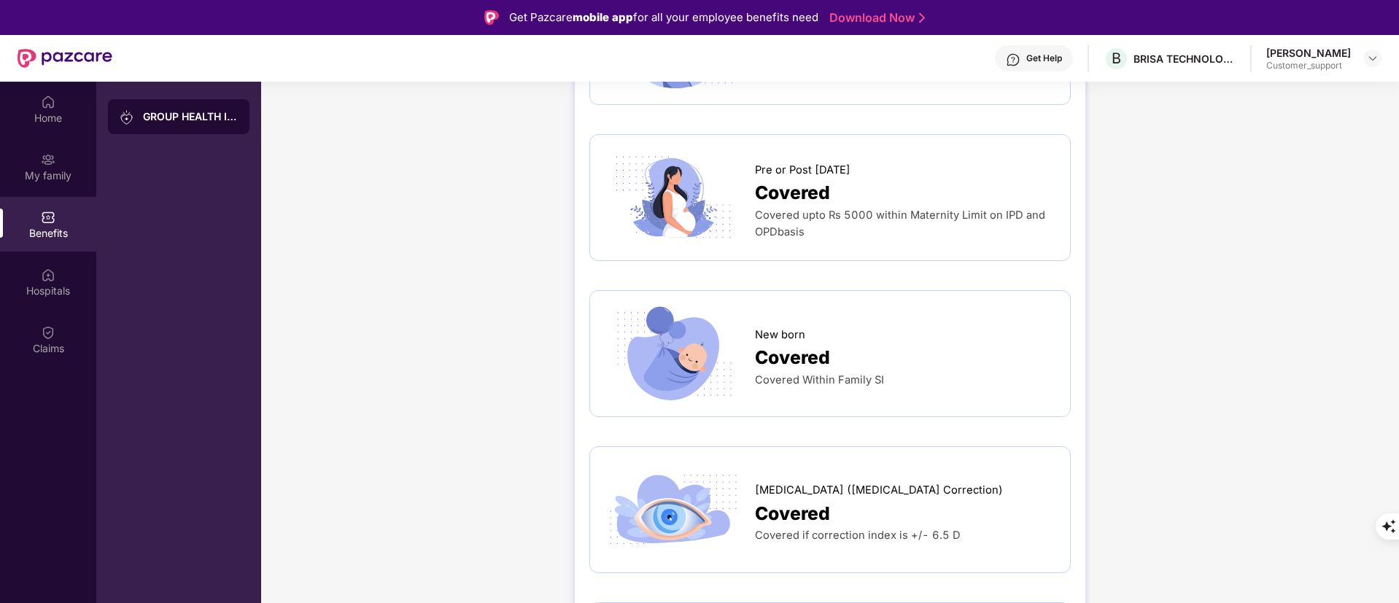
scroll to position [1969, 0]
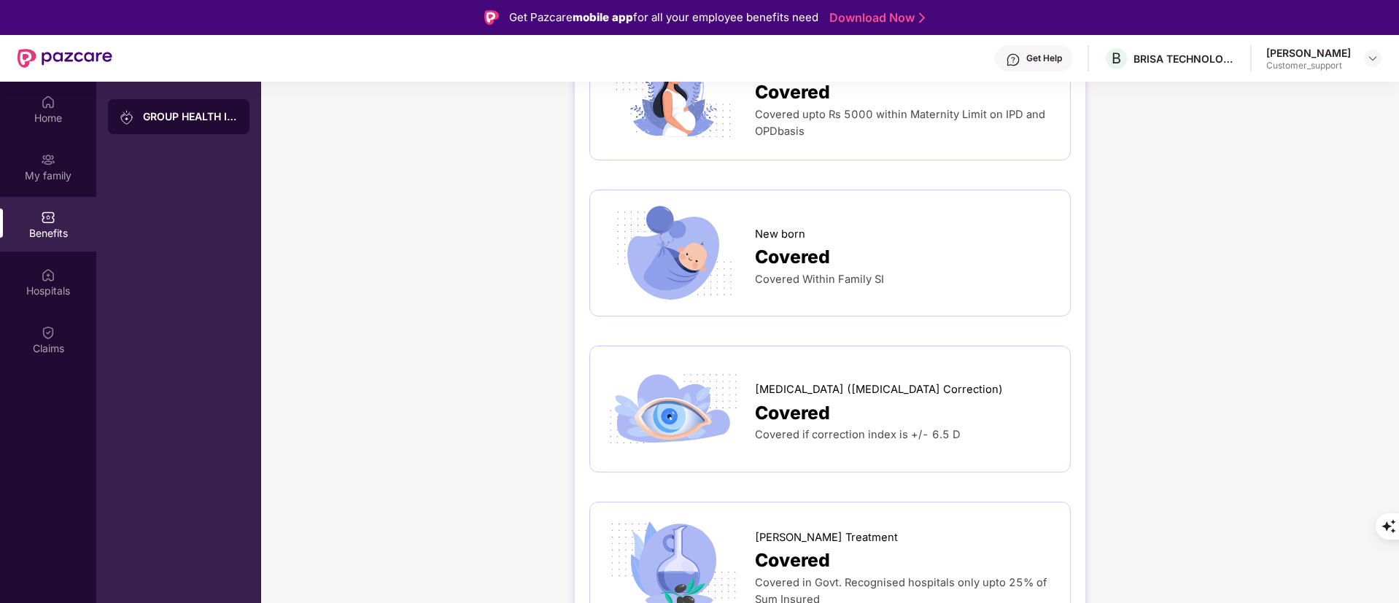
click at [44, 217] on img at bounding box center [48, 217] width 15 height 15
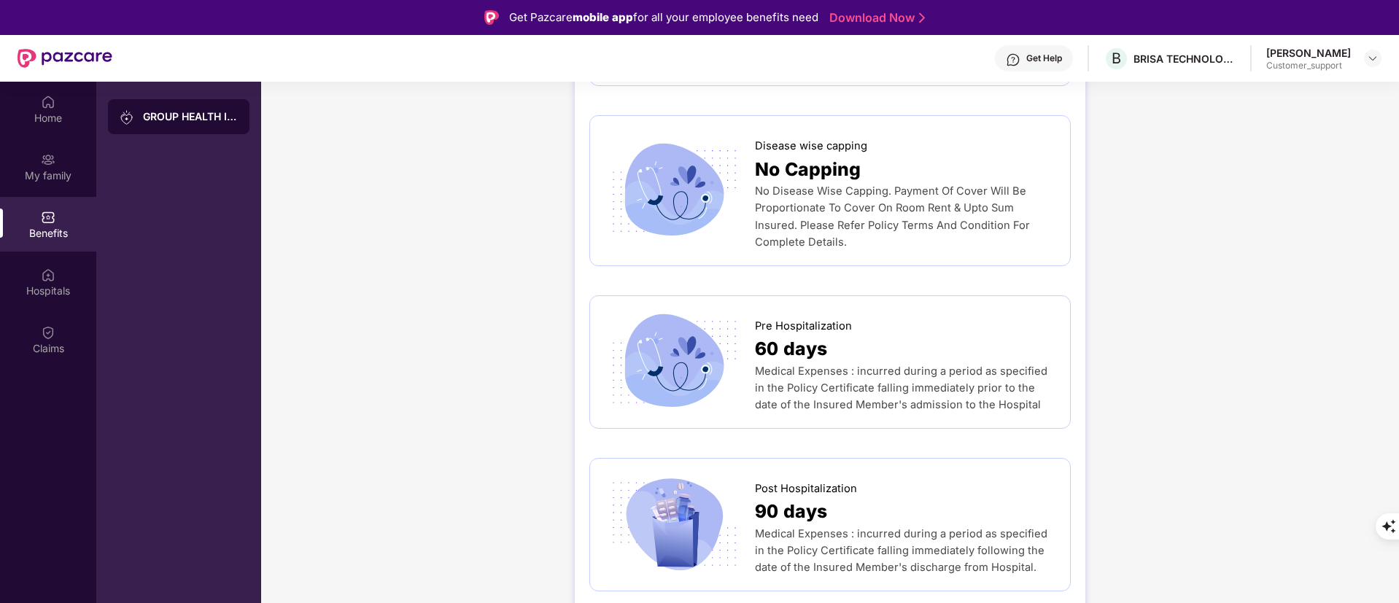
scroll to position [438, 0]
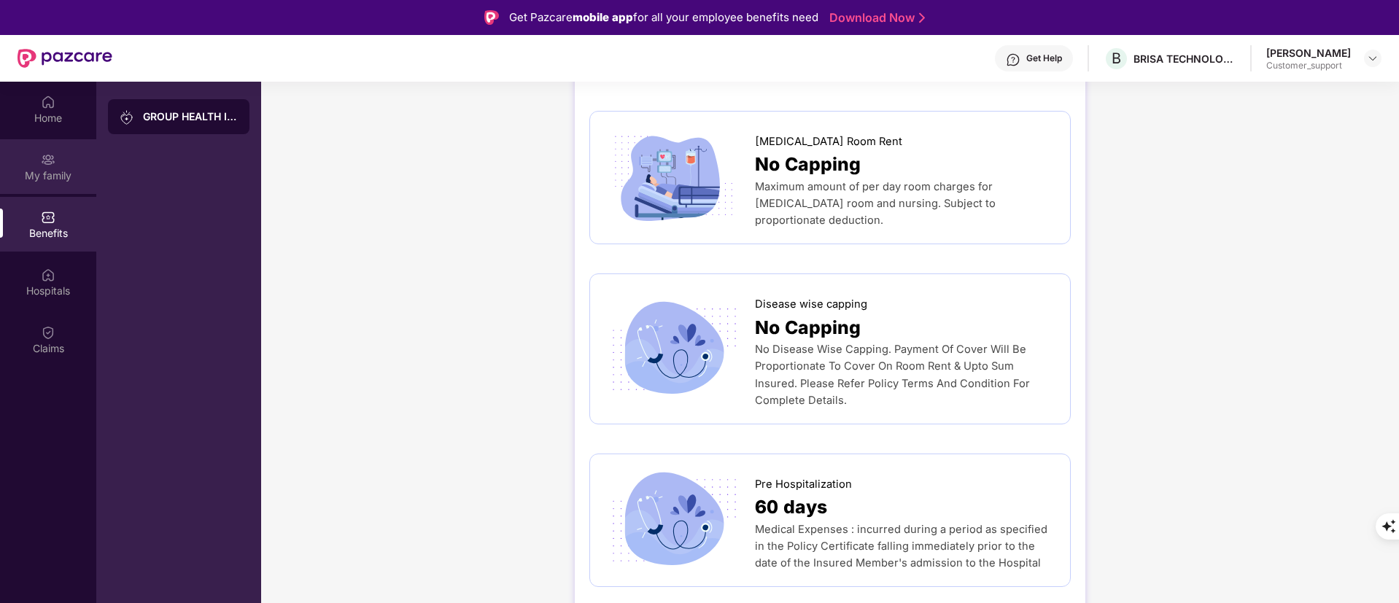
click at [37, 152] on div "My family" at bounding box center [48, 166] width 96 height 55
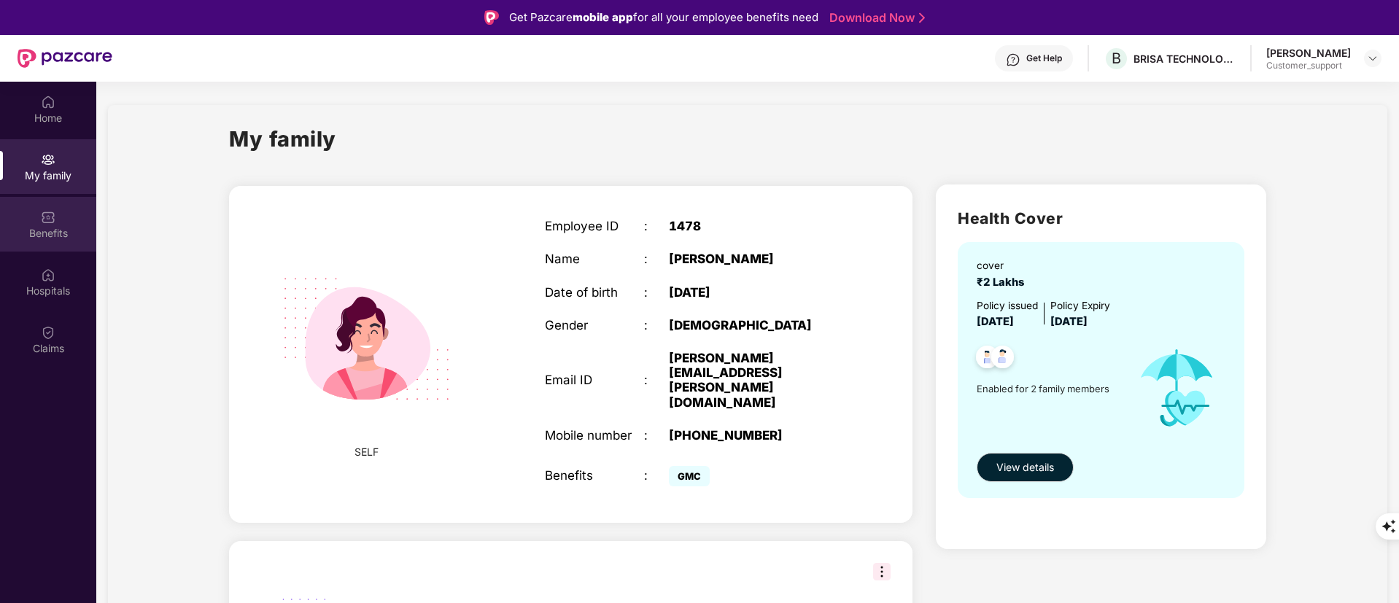
click at [44, 226] on div "Benefits" at bounding box center [48, 233] width 96 height 15
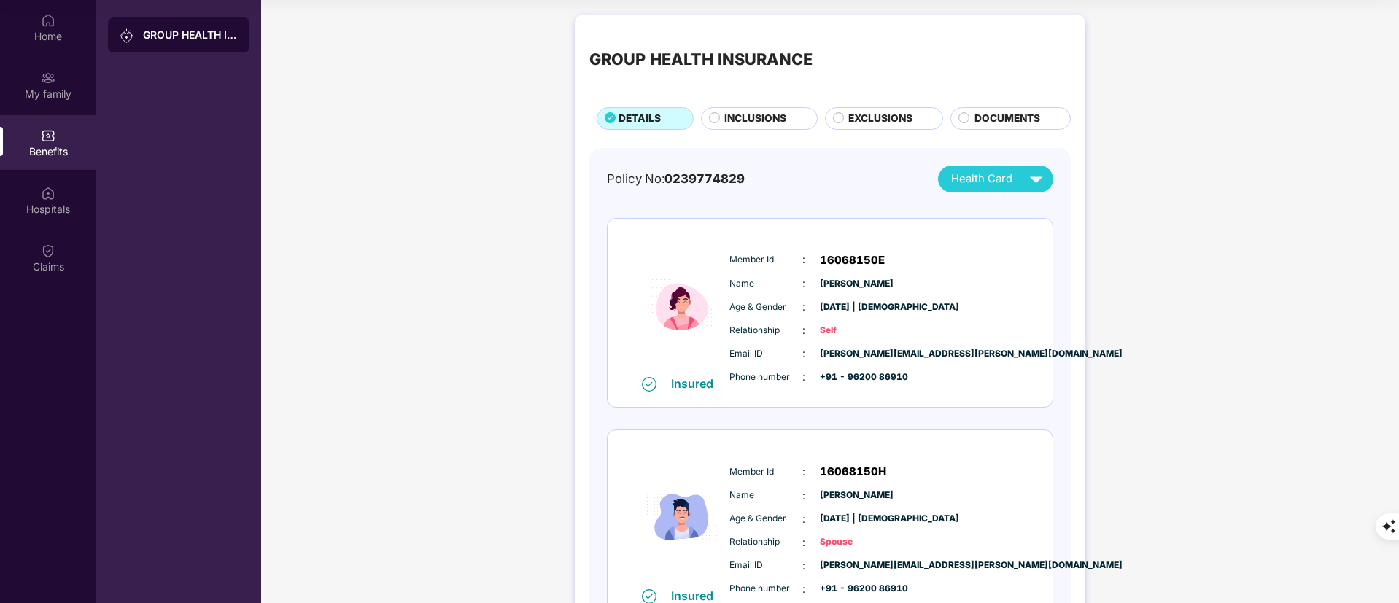
click at [726, 112] on span "INCLUSIONS" at bounding box center [755, 119] width 62 height 16
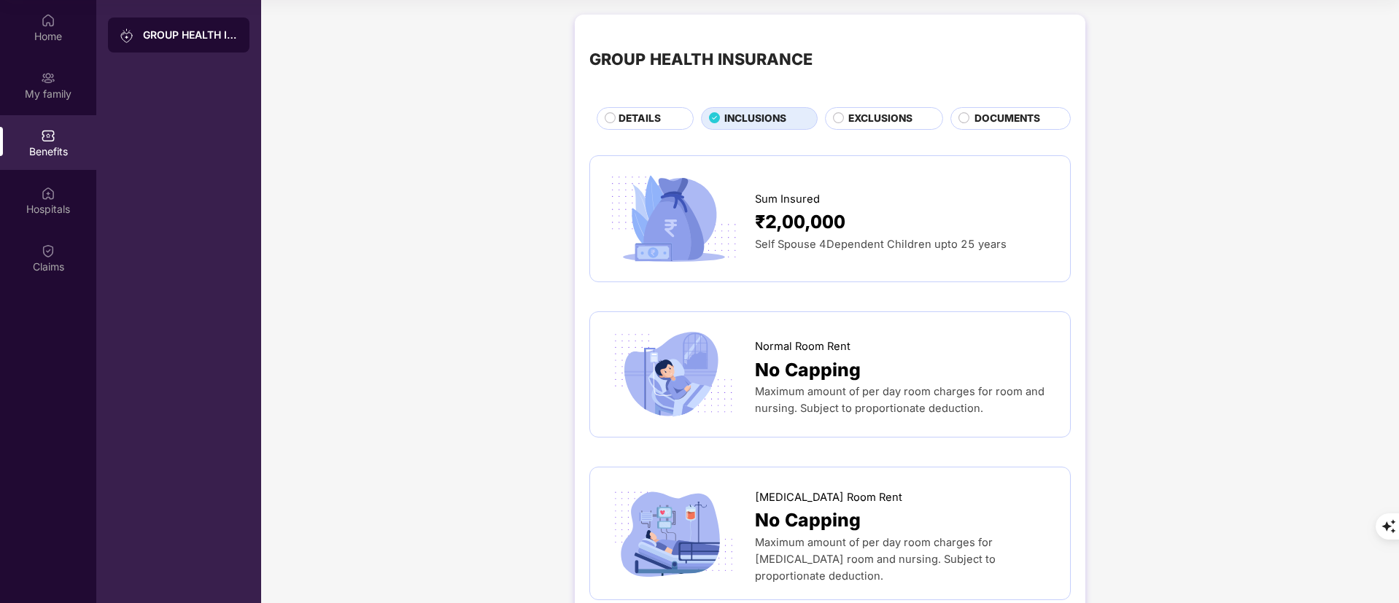
click at [642, 119] on span "DETAILS" at bounding box center [639, 119] width 42 height 16
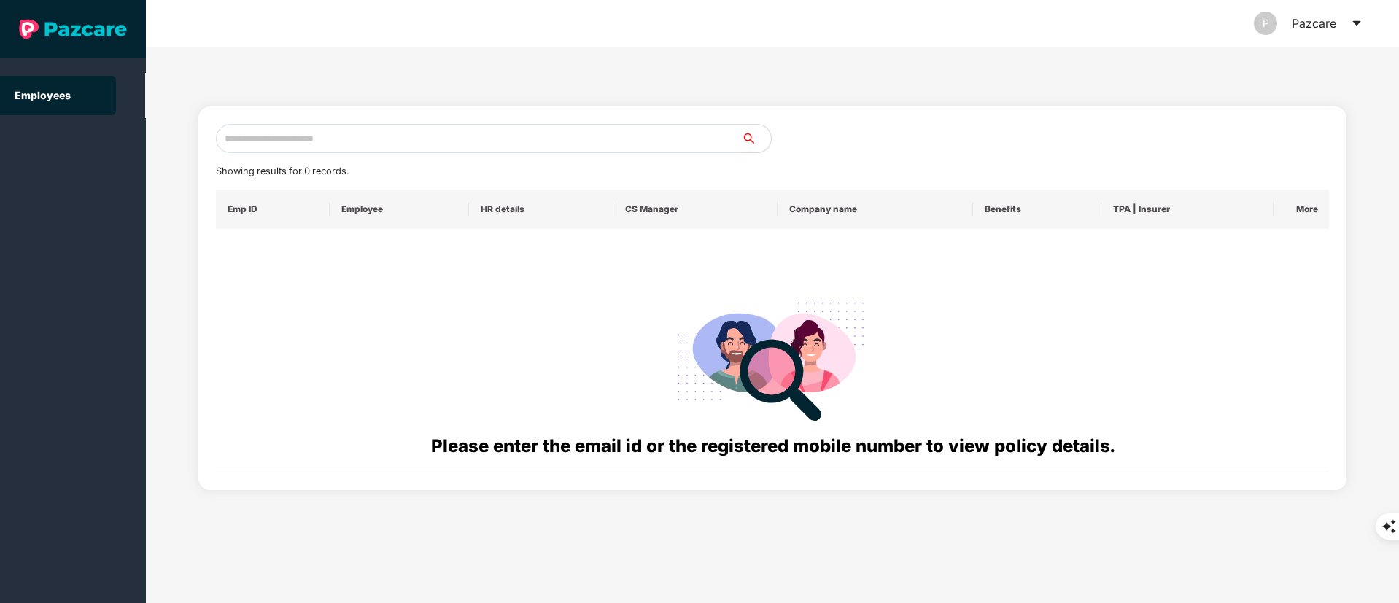
click at [276, 127] on input "text" at bounding box center [479, 138] width 526 height 29
paste input "**********"
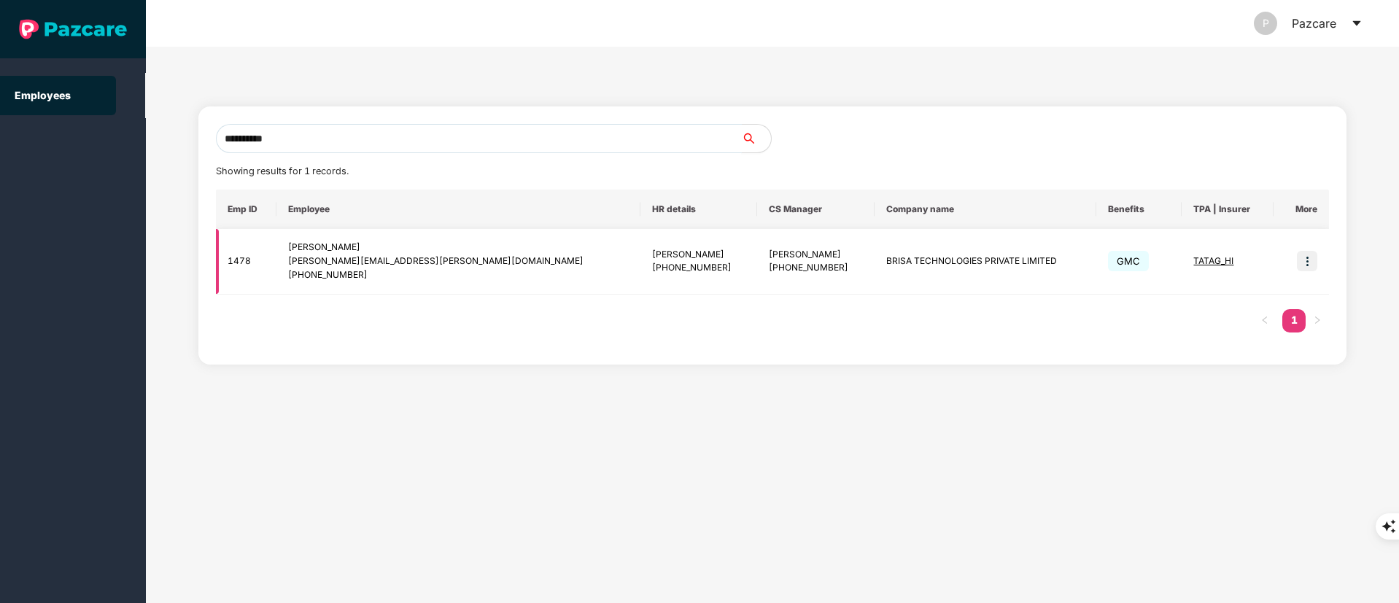
type input "**********"
click at [1301, 260] on img at bounding box center [1307, 261] width 20 height 20
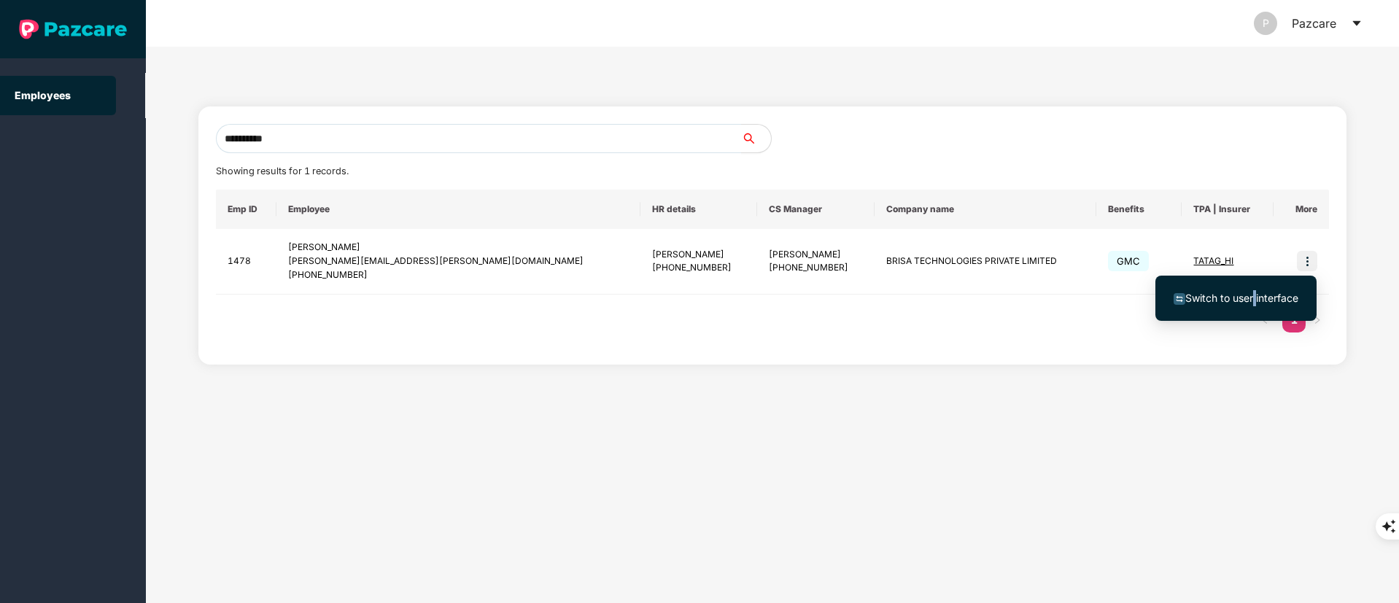
click at [1254, 294] on span "Switch to user interface" at bounding box center [1241, 298] width 113 height 12
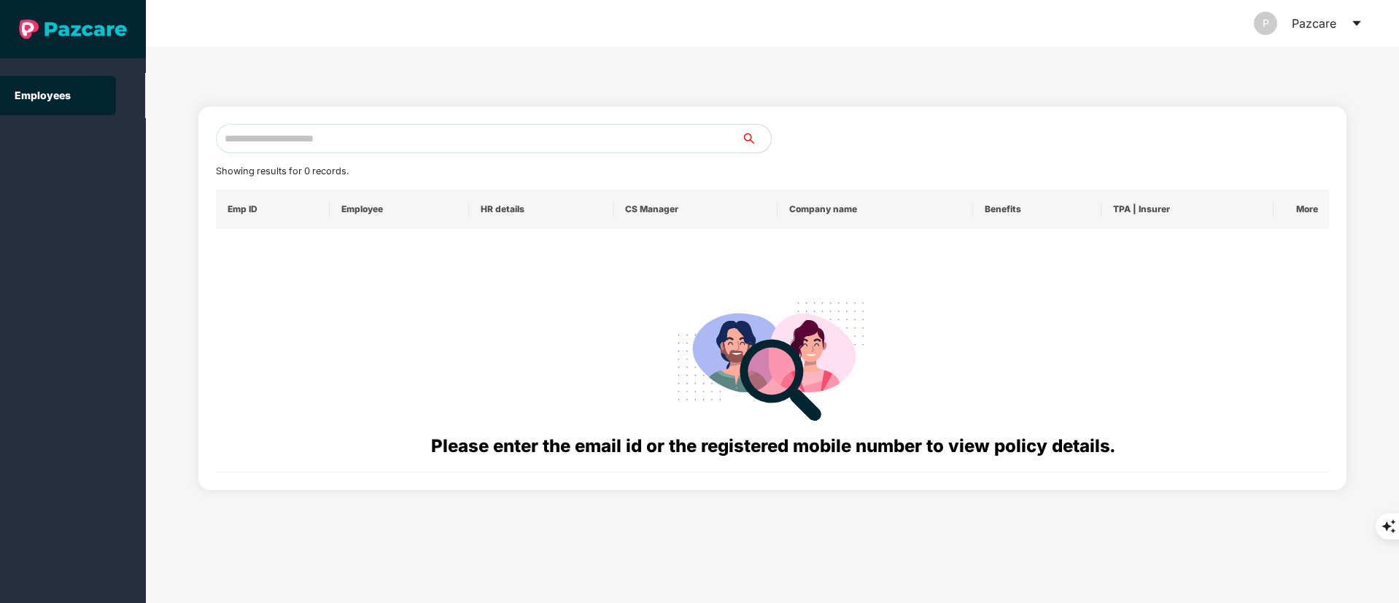
click at [368, 149] on input "text" at bounding box center [479, 138] width 526 height 29
click at [376, 127] on input "text" at bounding box center [479, 138] width 526 height 29
paste input "**********"
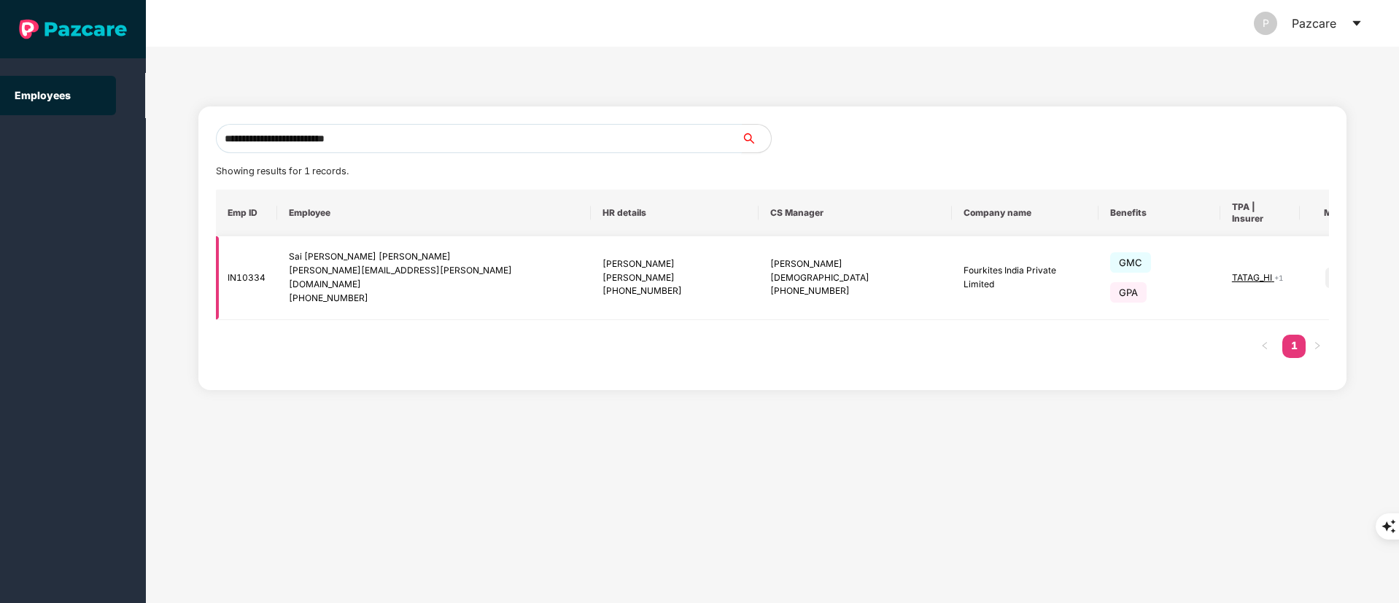
type input "**********"
click at [1325, 268] on img at bounding box center [1335, 278] width 20 height 20
click at [1155, 268] on li "Switch to user interface" at bounding box center [1155, 268] width 0 height 0
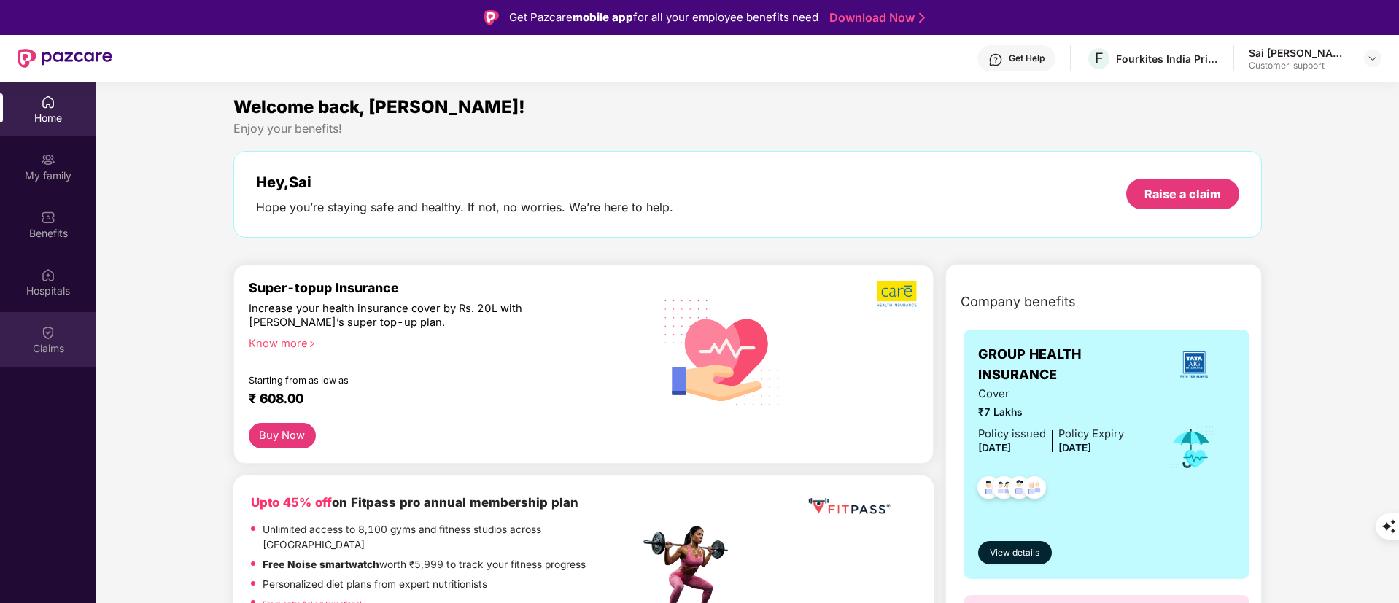
click at [33, 341] on div "Claims" at bounding box center [48, 348] width 96 height 15
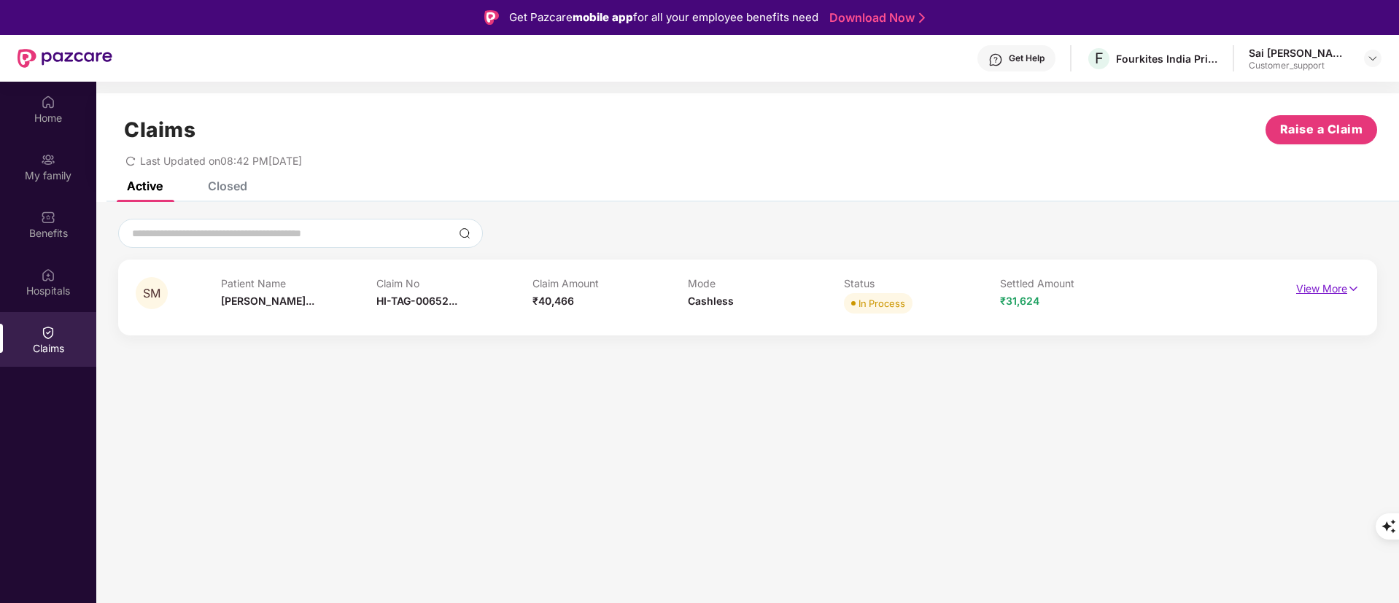
click at [1309, 290] on p "View More" at bounding box center [1327, 287] width 63 height 20
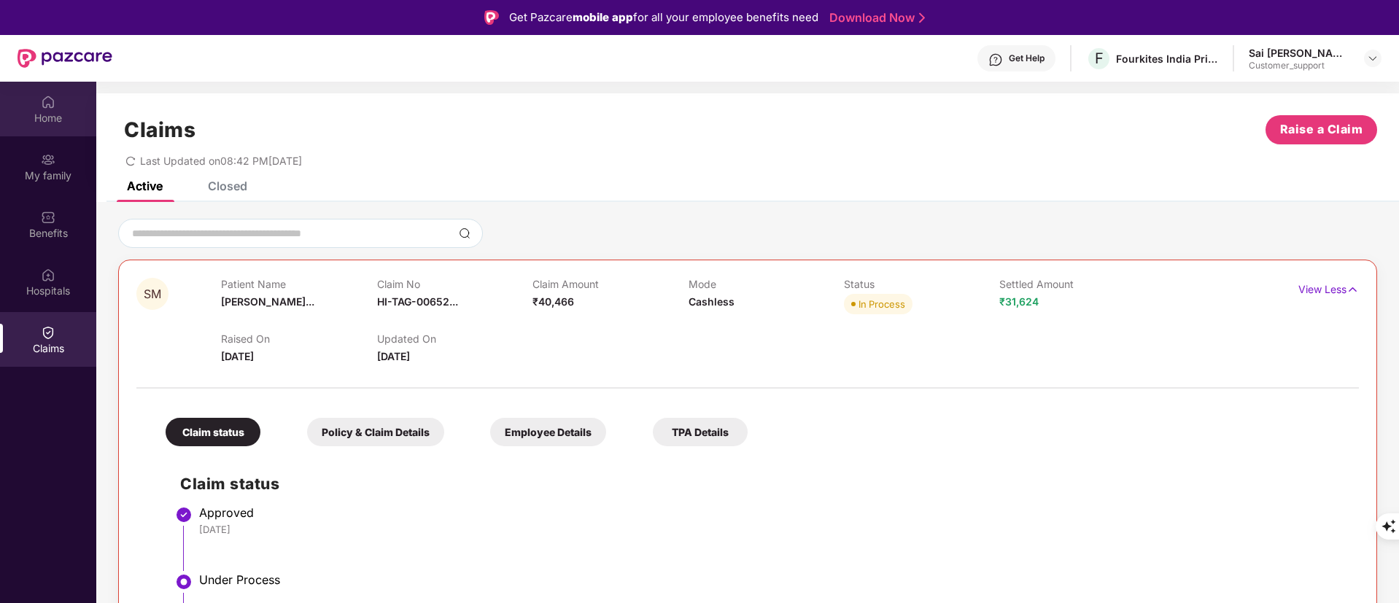
click at [20, 100] on div "Home" at bounding box center [48, 109] width 96 height 55
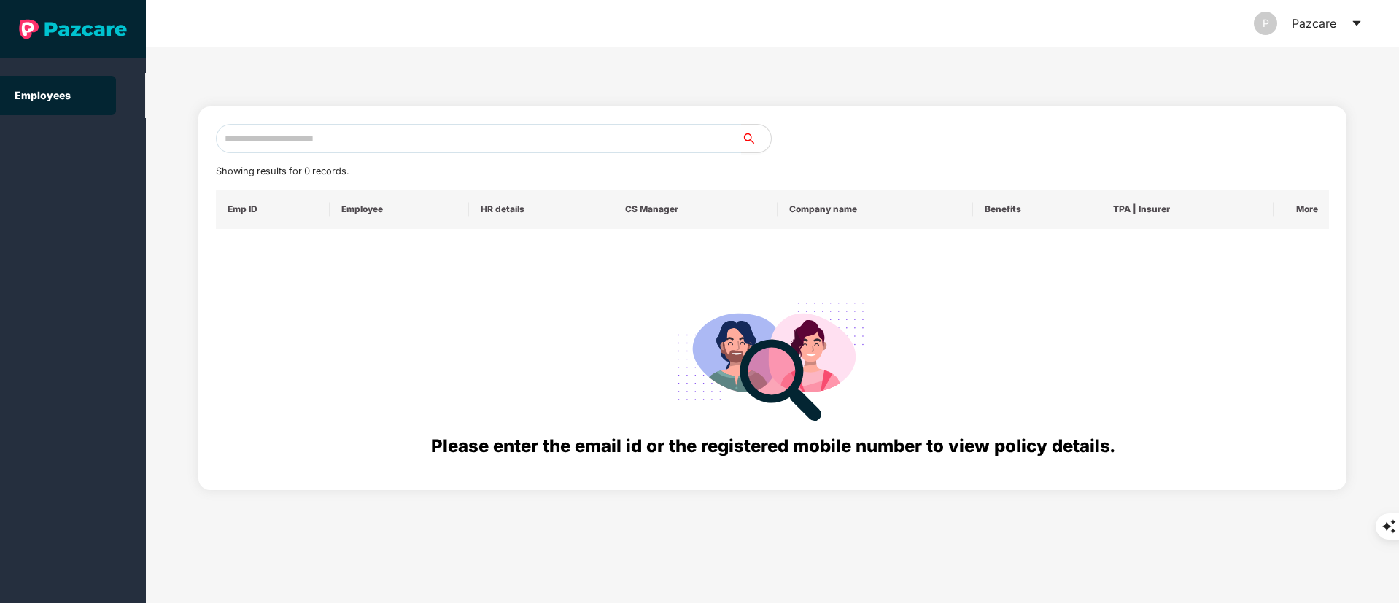
click at [286, 158] on div "Showing results for 0 records. Emp ID Employee HR details CS Manager Company na…" at bounding box center [773, 298] width 1114 height 349
click at [286, 144] on input "text" at bounding box center [479, 138] width 526 height 29
paste input "**********"
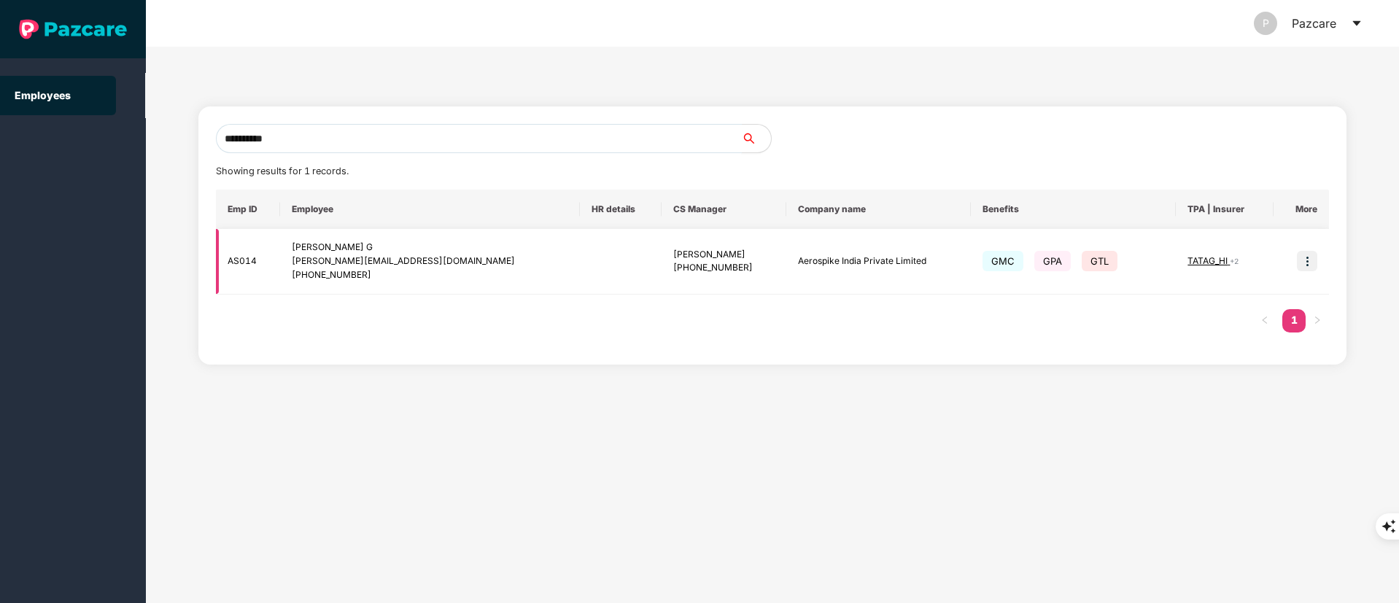
type input "**********"
click at [580, 275] on td at bounding box center [621, 262] width 82 height 66
click at [1297, 260] on img at bounding box center [1307, 261] width 20 height 20
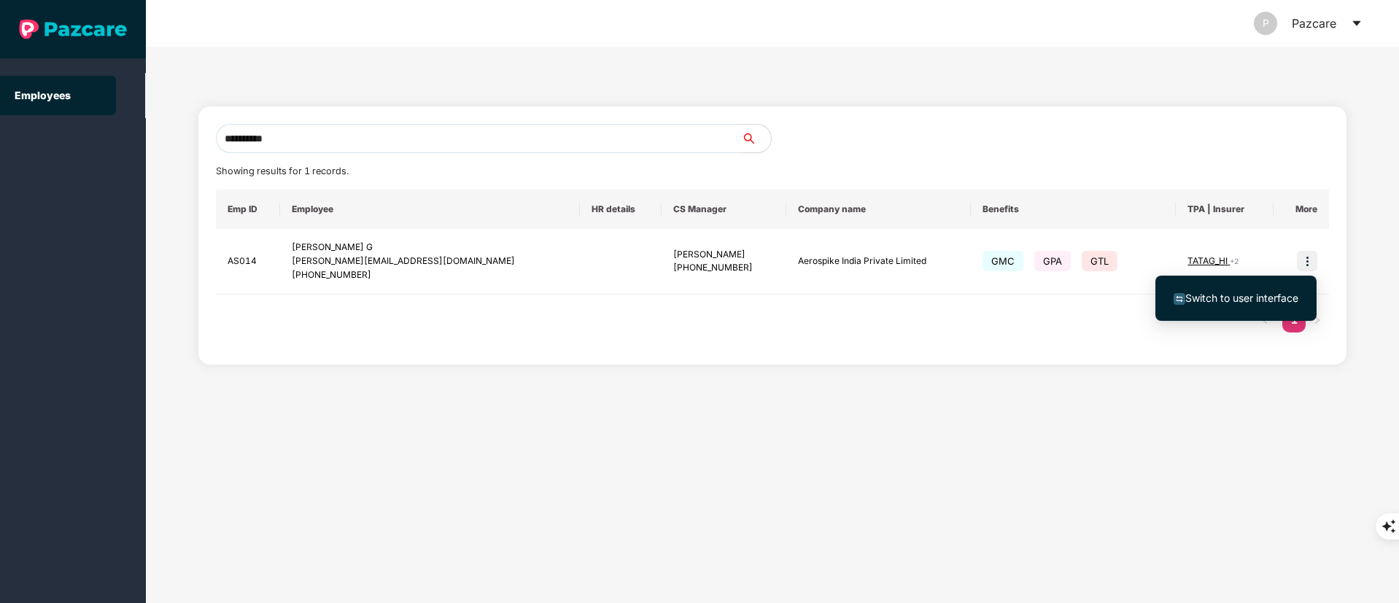
click at [1259, 287] on li "Switch to user interface" at bounding box center [1235, 298] width 161 height 31
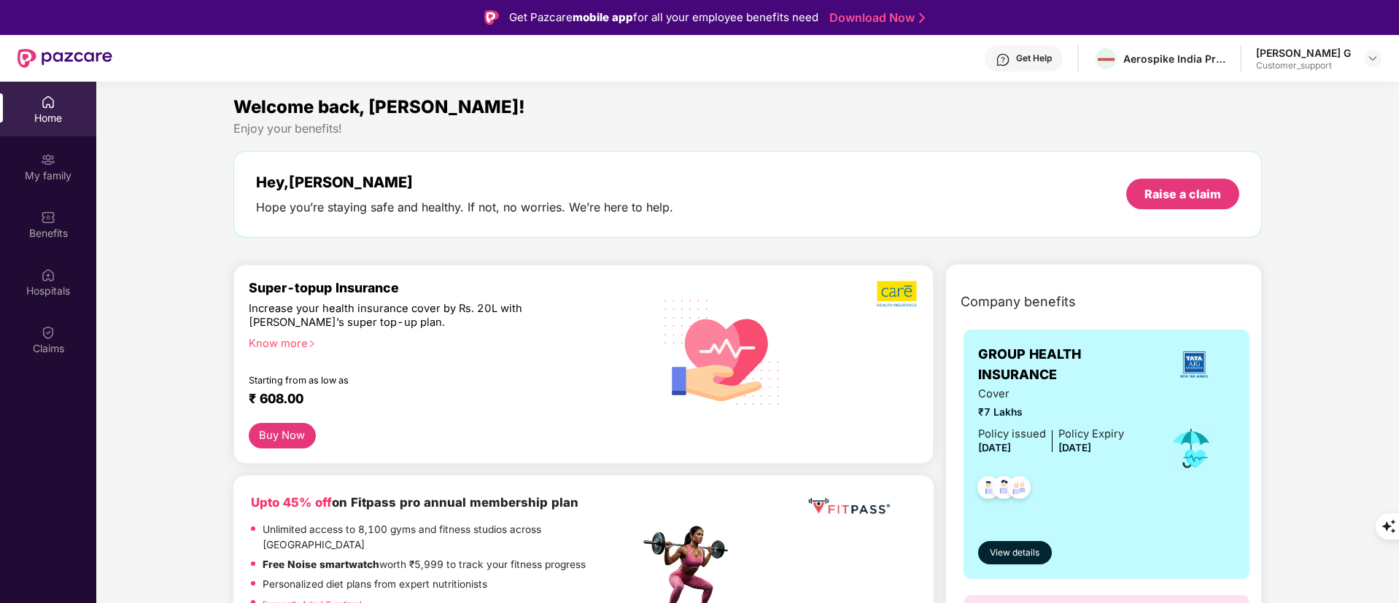
click at [61, 310] on div "Home My family Benefits Hospitals Claims" at bounding box center [48, 226] width 96 height 288
click at [55, 332] on img at bounding box center [48, 332] width 15 height 15
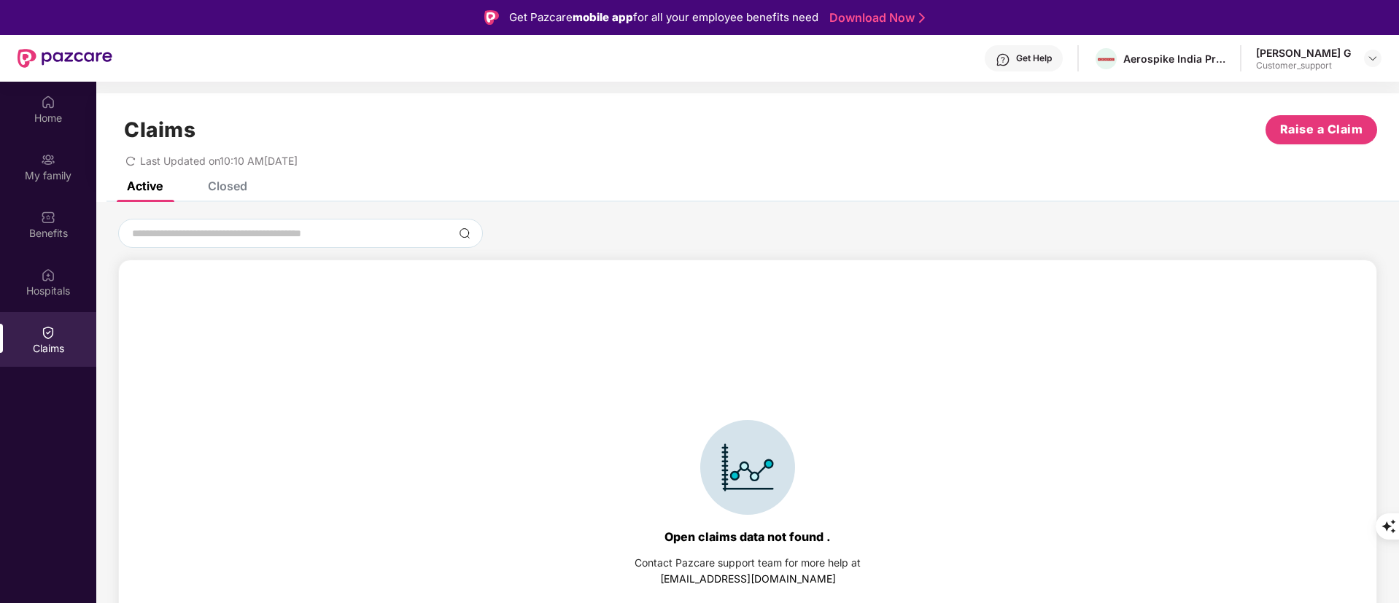
click at [238, 191] on div "Closed" at bounding box center [227, 186] width 39 height 15
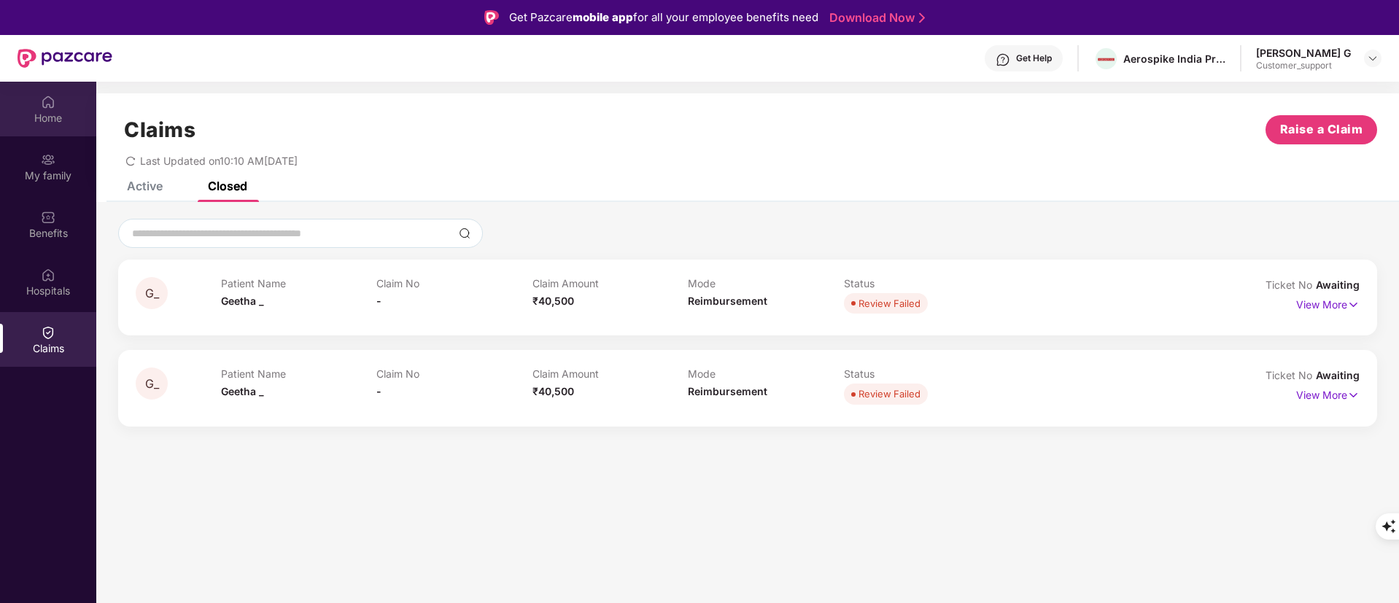
click at [50, 114] on div "Home" at bounding box center [48, 118] width 96 height 15
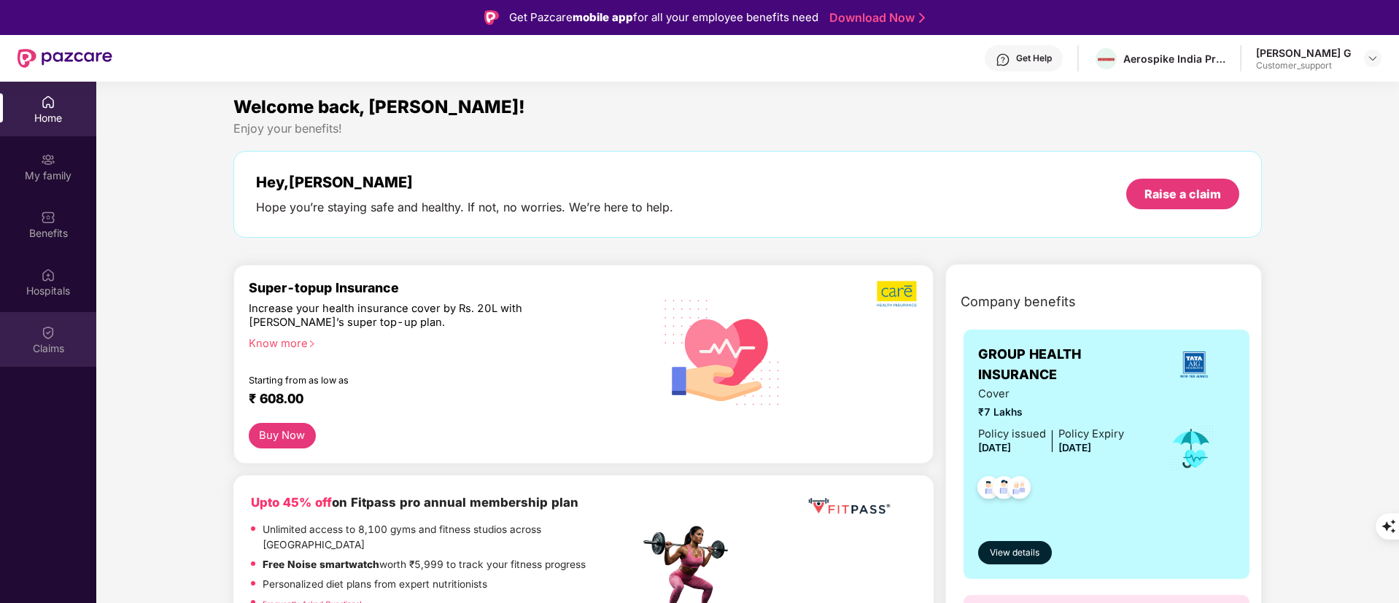
click at [67, 343] on div "Claims" at bounding box center [48, 348] width 96 height 15
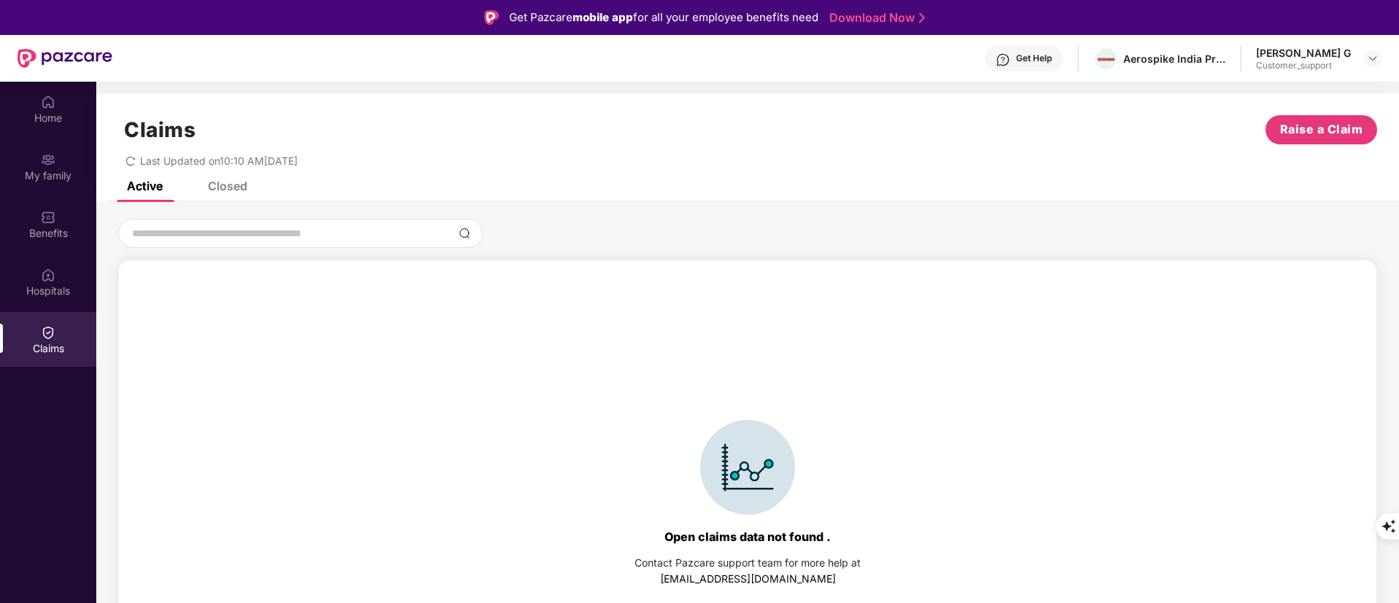
click at [249, 185] on div "Active Closed" at bounding box center [747, 192] width 1303 height 20
click at [238, 183] on div "Closed" at bounding box center [227, 186] width 39 height 15
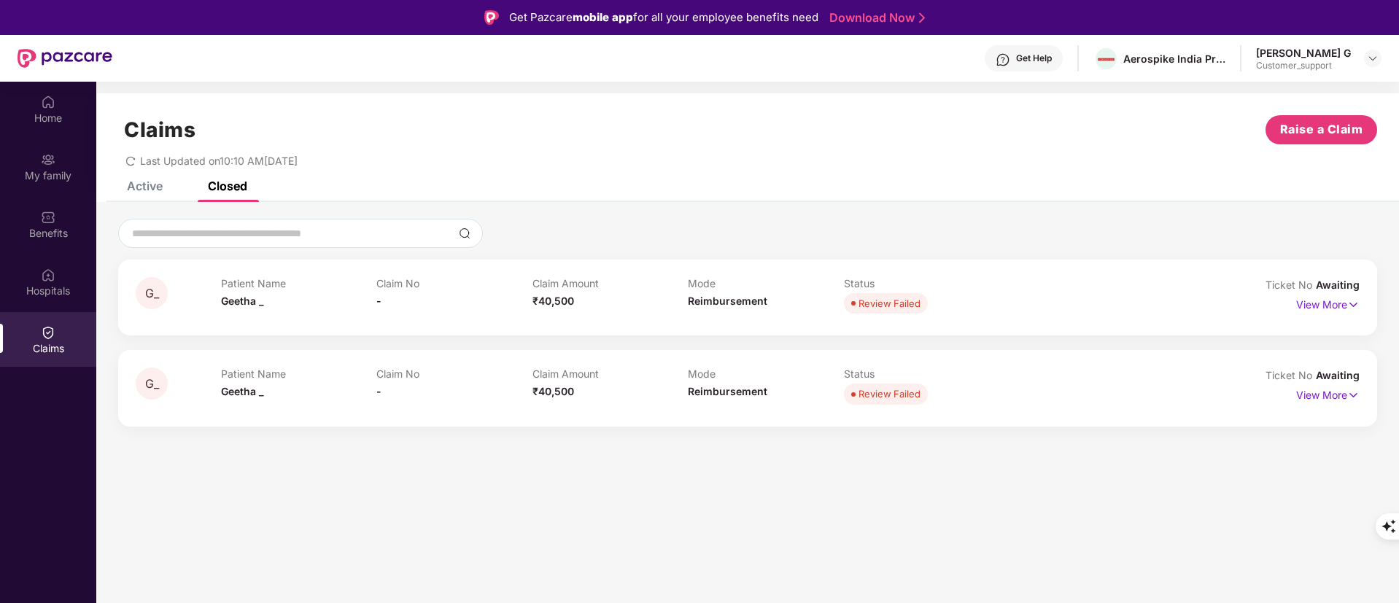
click at [147, 185] on div "Active" at bounding box center [145, 186] width 36 height 15
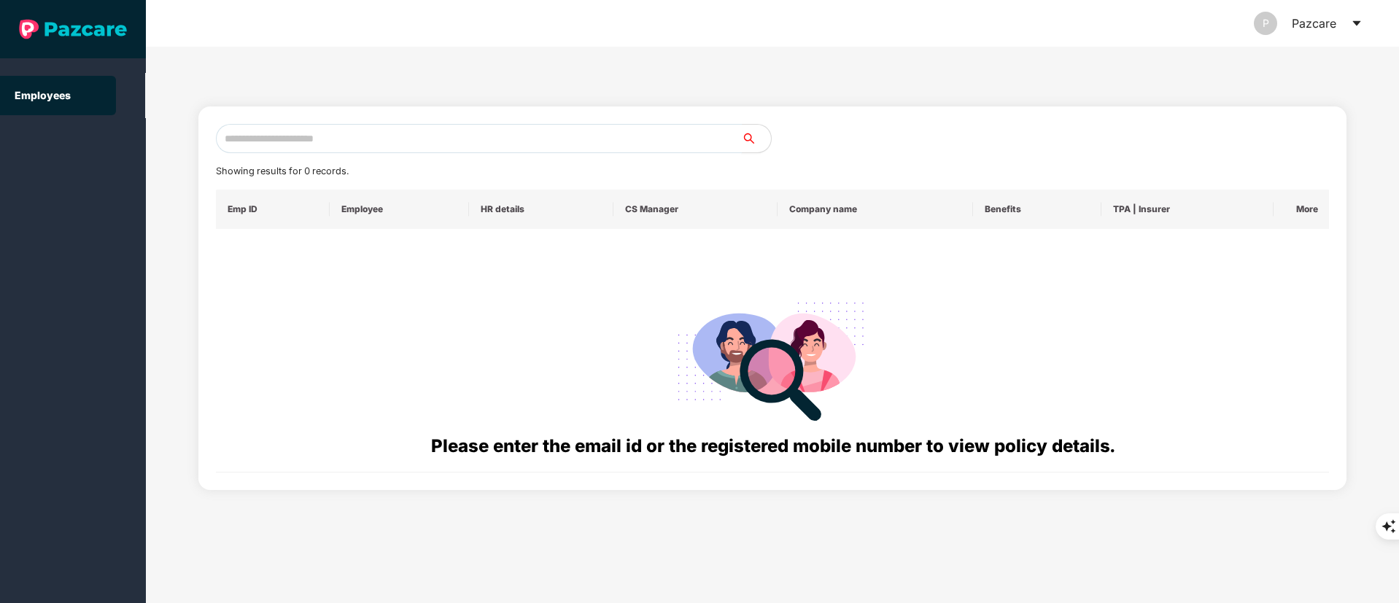
click at [299, 142] on input "text" at bounding box center [479, 138] width 526 height 29
paste input "**********"
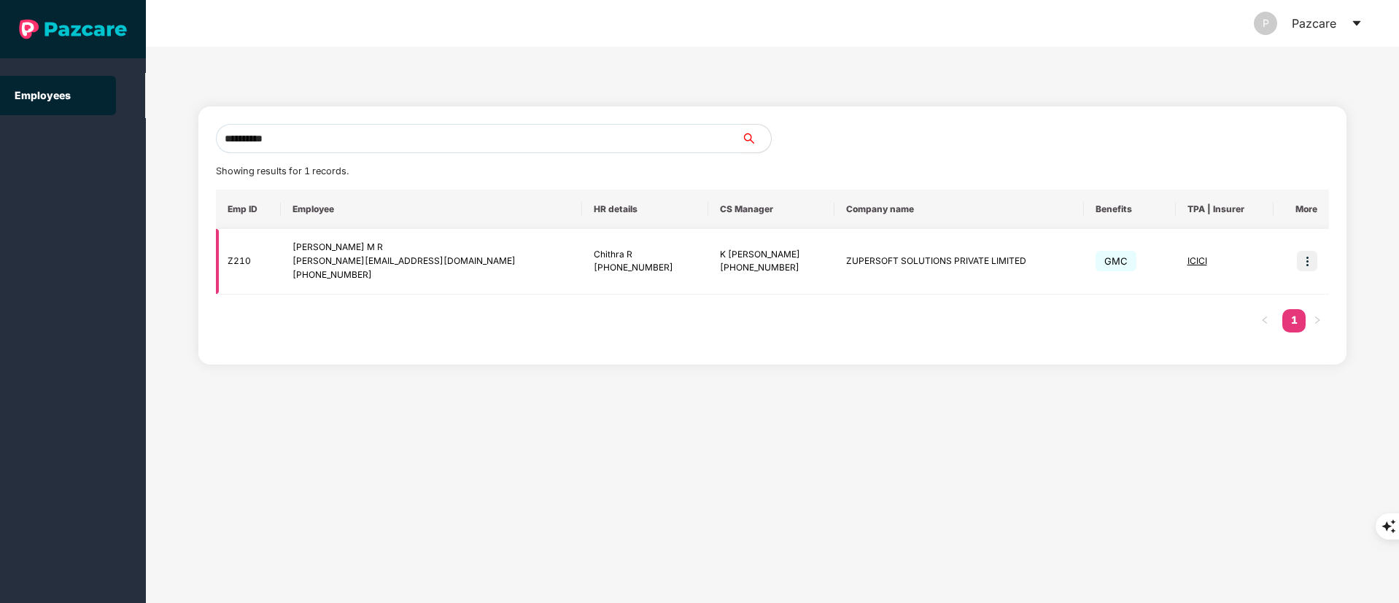
type input "**********"
click at [1310, 257] on img at bounding box center [1307, 261] width 20 height 20
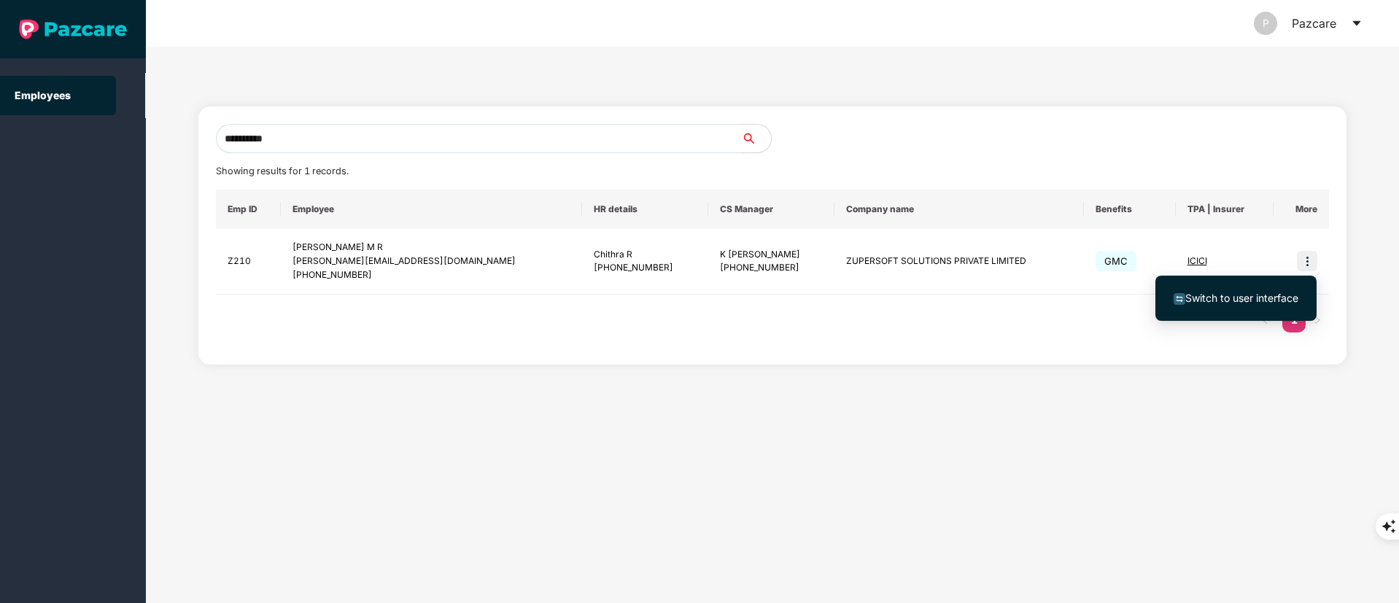
click at [1219, 296] on span "Switch to user interface" at bounding box center [1241, 298] width 113 height 12
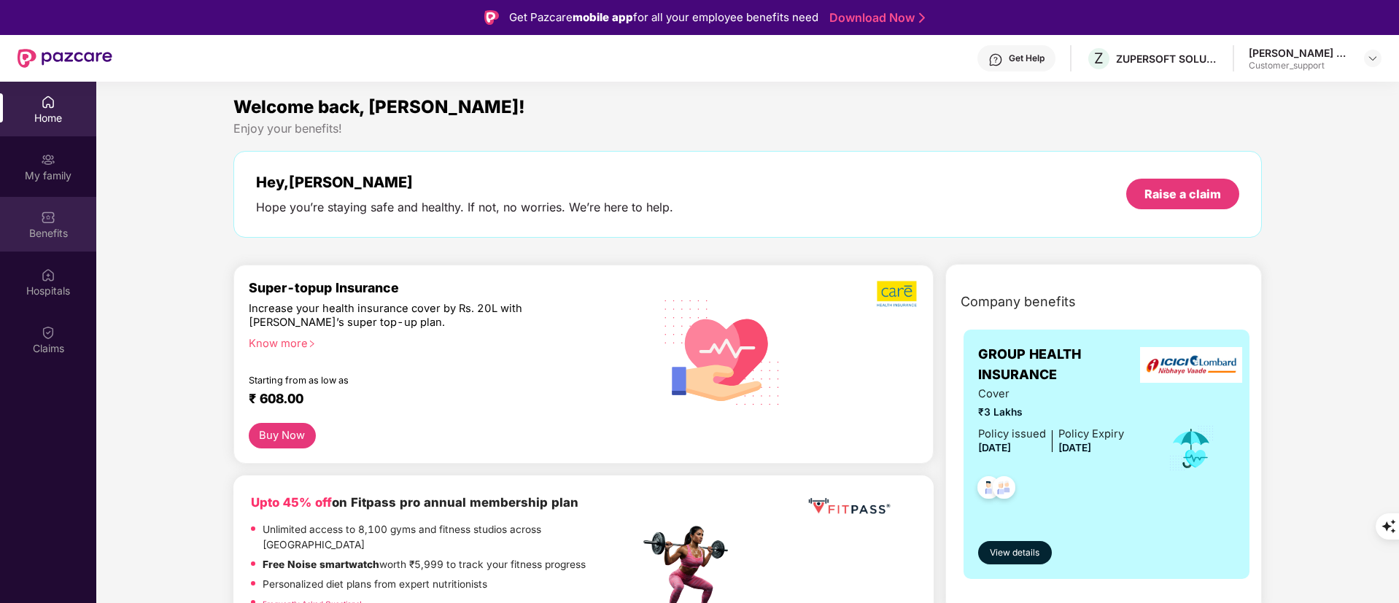
click at [31, 213] on div "Benefits" at bounding box center [48, 224] width 96 height 55
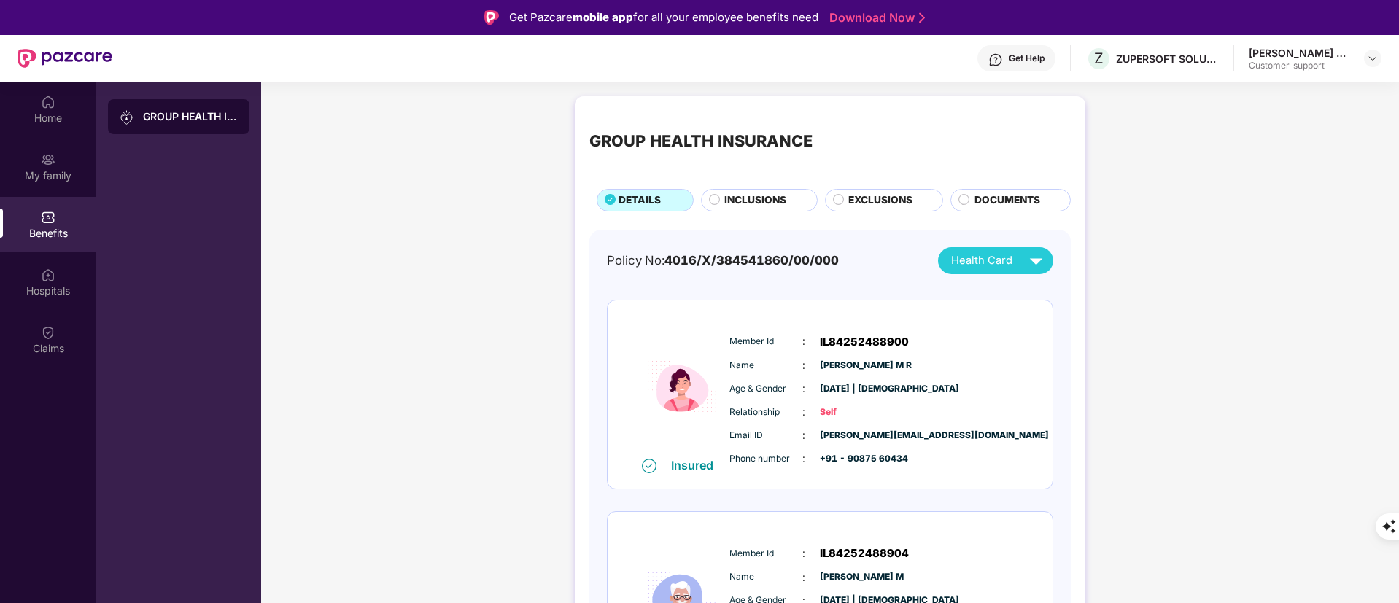
click at [718, 206] on div "INCLUSIONS" at bounding box center [763, 202] width 92 height 18
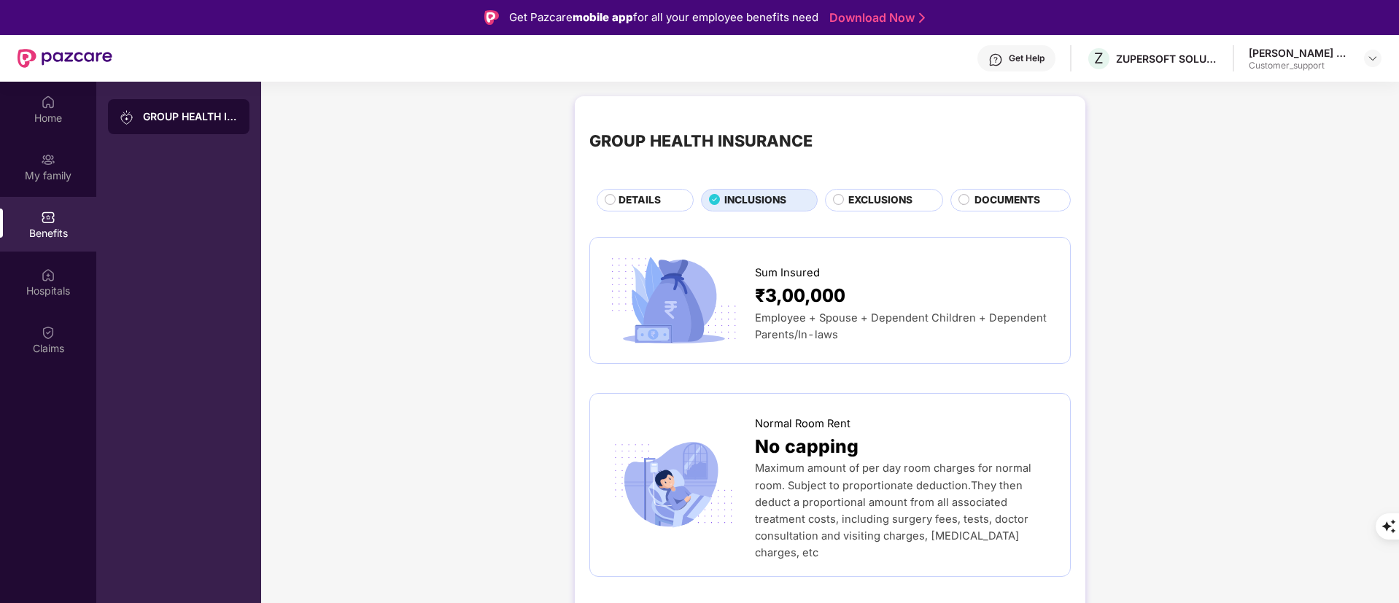
click at [872, 204] on span "EXCLUSIONS" at bounding box center [880, 201] width 64 height 16
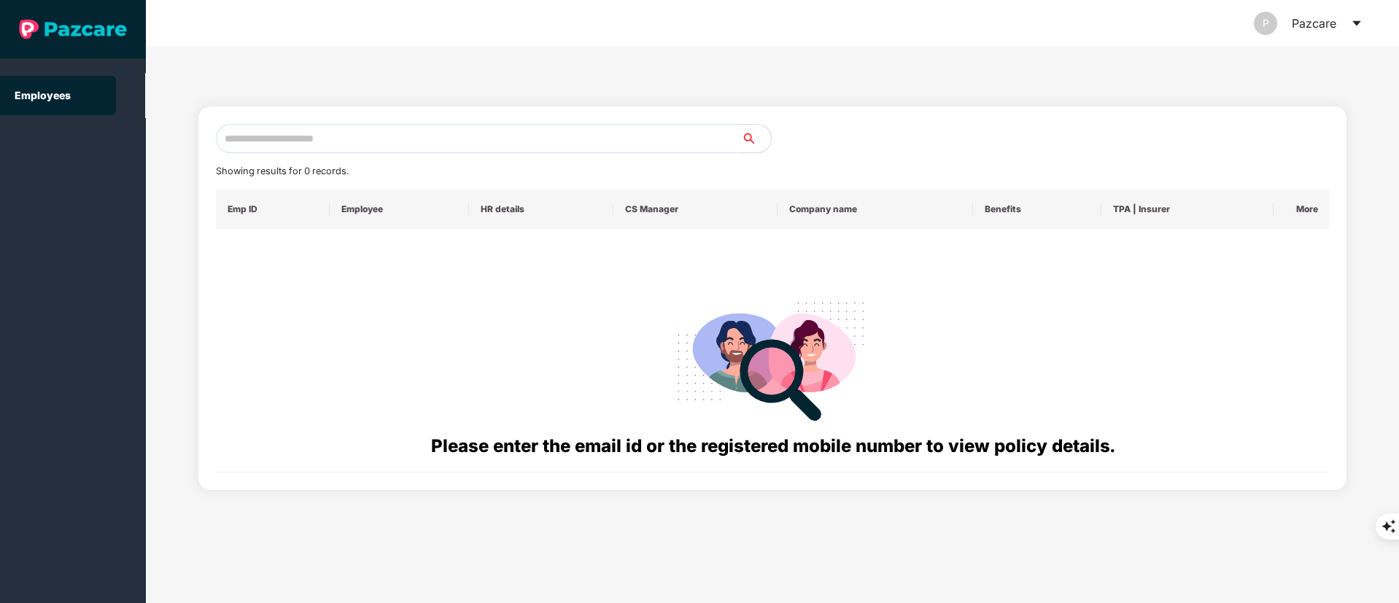
click at [421, 148] on input "text" at bounding box center [479, 138] width 526 height 29
paste input "**********"
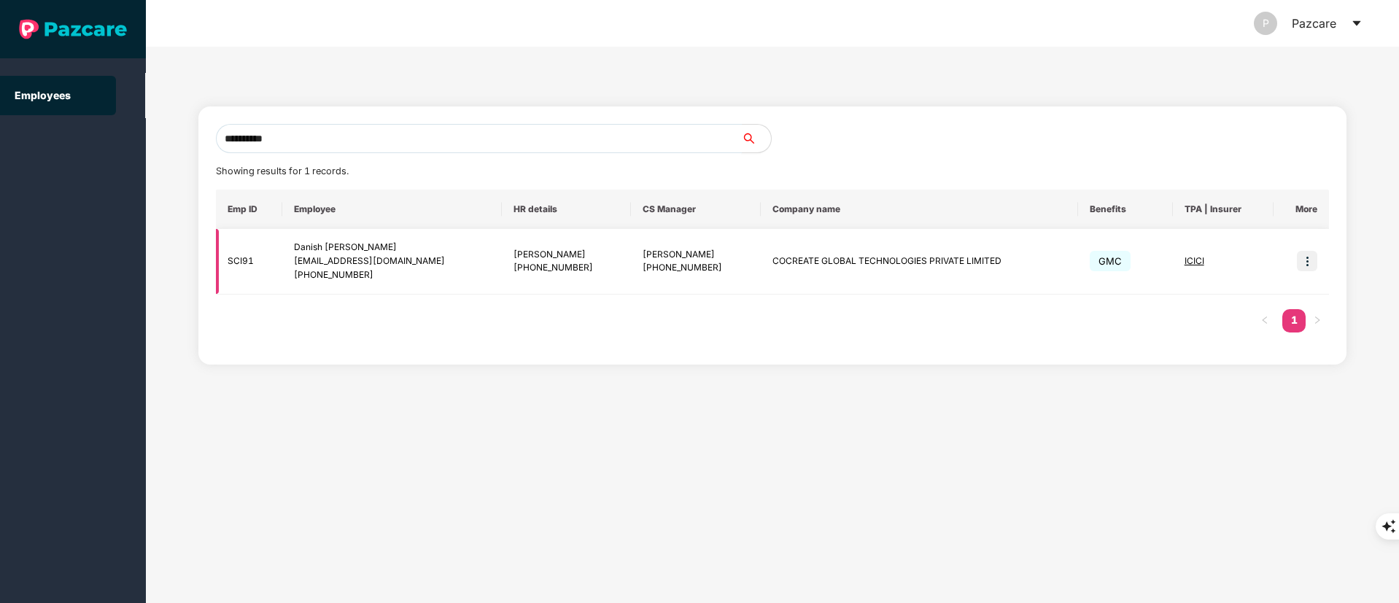
type input "**********"
drag, startPoint x: 1312, startPoint y: 256, endPoint x: 1276, endPoint y: 290, distance: 49.5
click at [1311, 256] on img at bounding box center [1307, 261] width 20 height 20
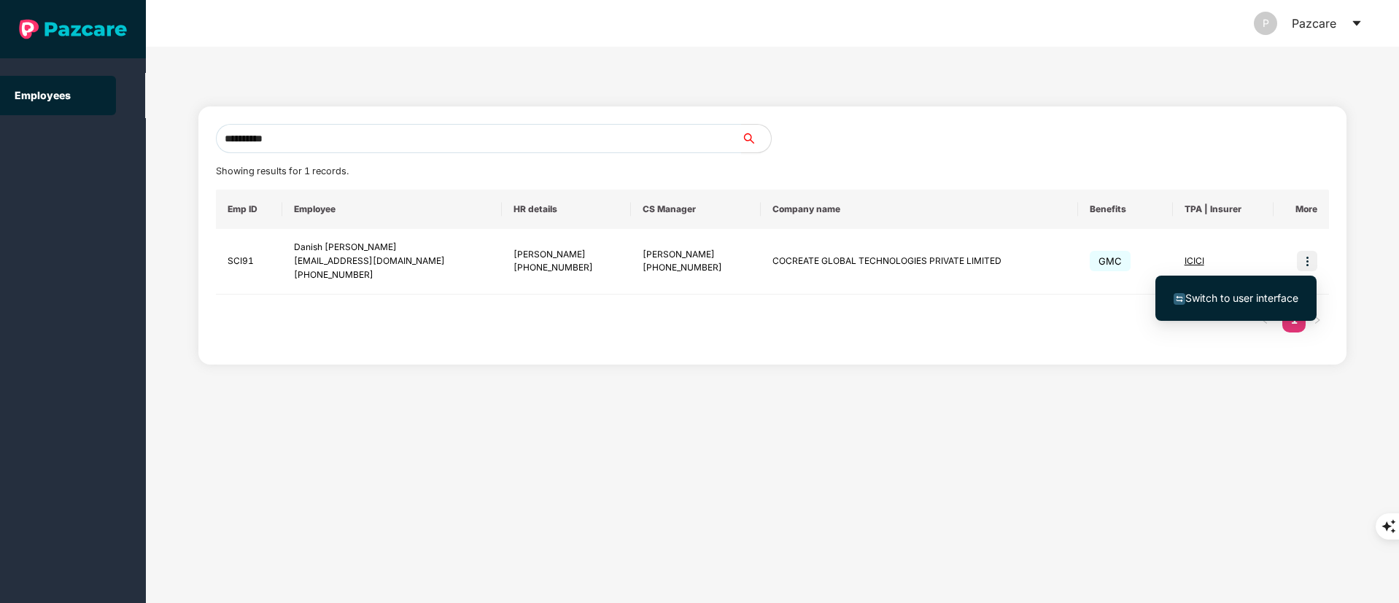
click at [1253, 317] on ul "Switch to user interface" at bounding box center [1235, 298] width 161 height 45
click at [1195, 305] on span "Switch to user interface" at bounding box center [1235, 298] width 125 height 16
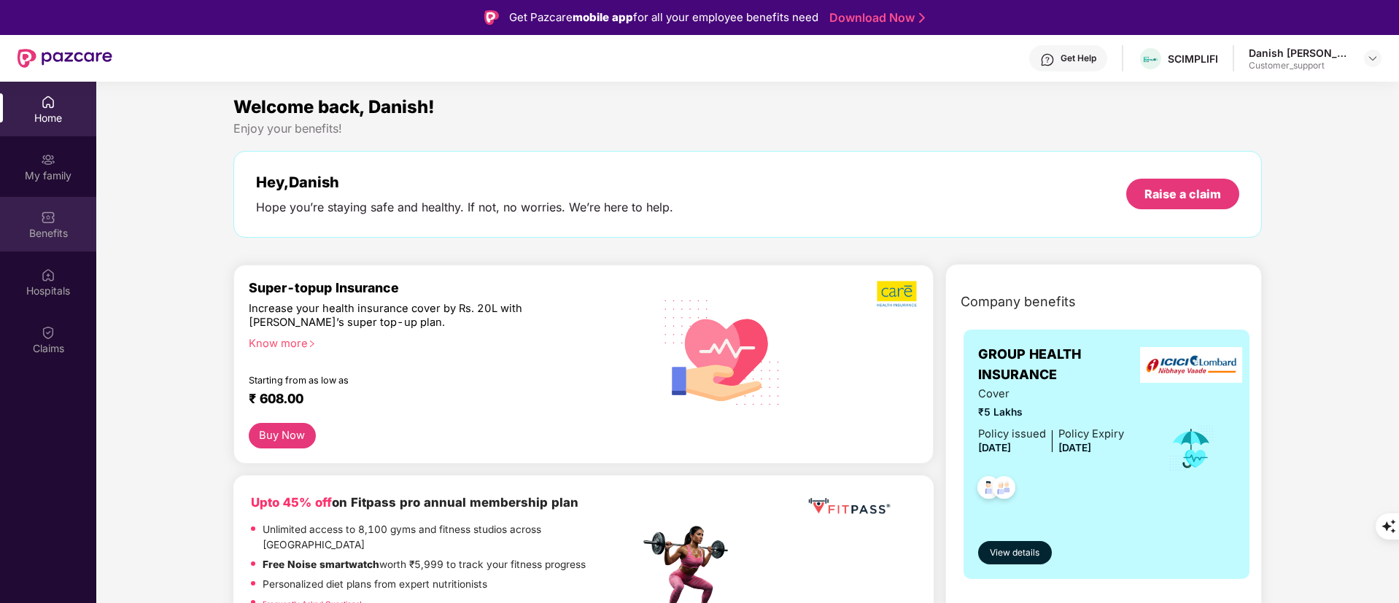
click at [50, 213] on img at bounding box center [48, 217] width 15 height 15
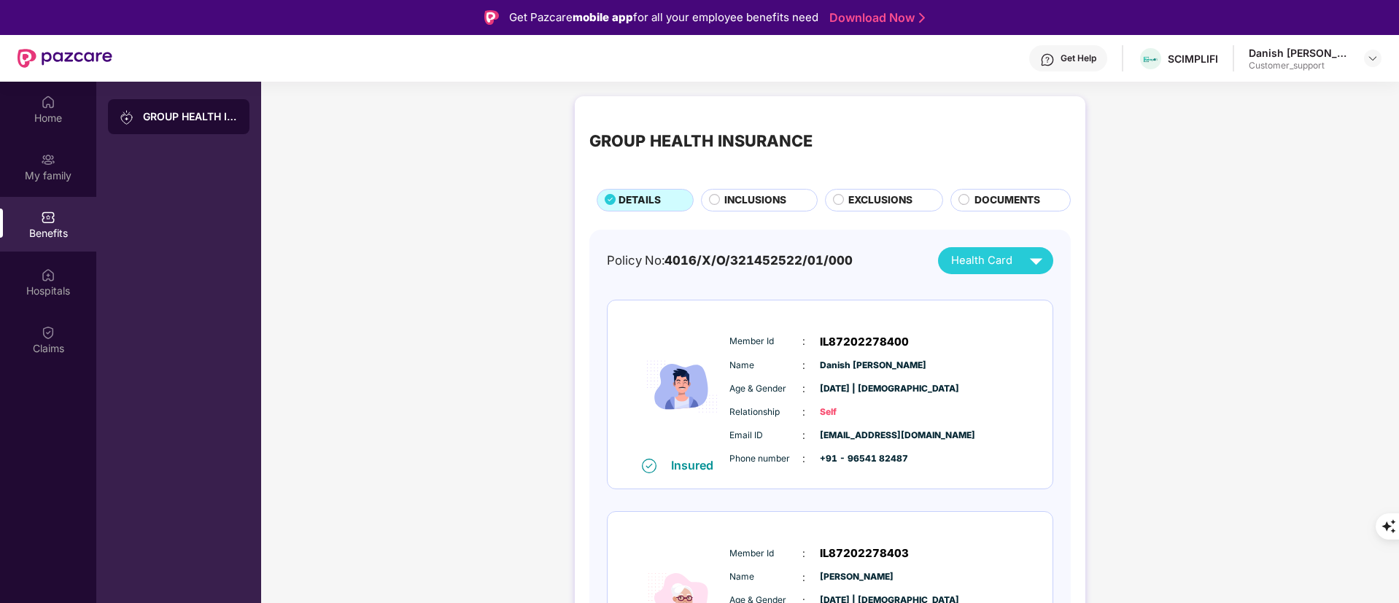
click at [755, 189] on div "INCLUSIONS" at bounding box center [759, 200] width 117 height 23
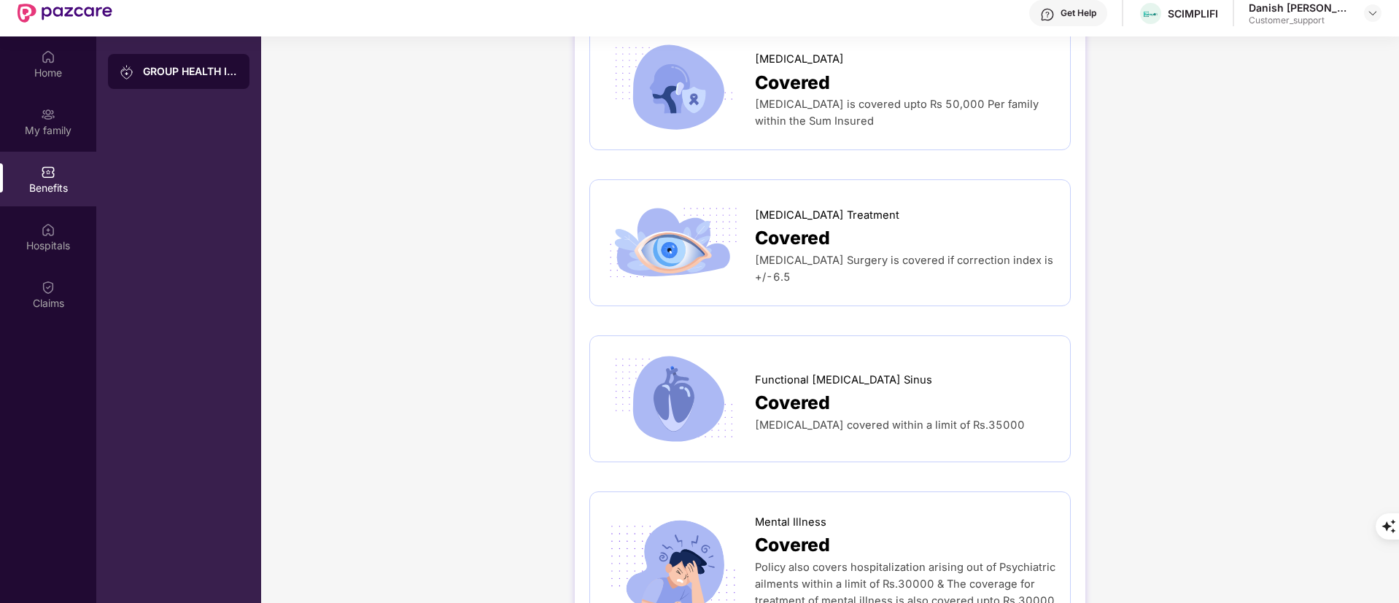
scroll to position [82, 0]
